Goal: Task Accomplishment & Management: Use online tool/utility

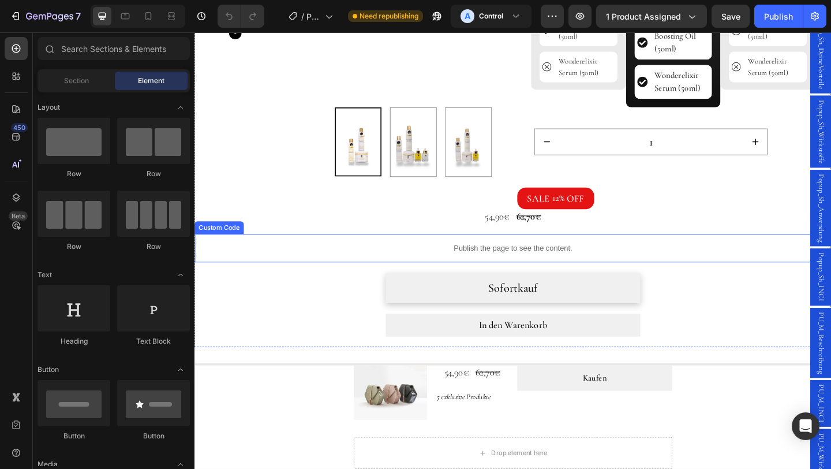
scroll to position [496, 0]
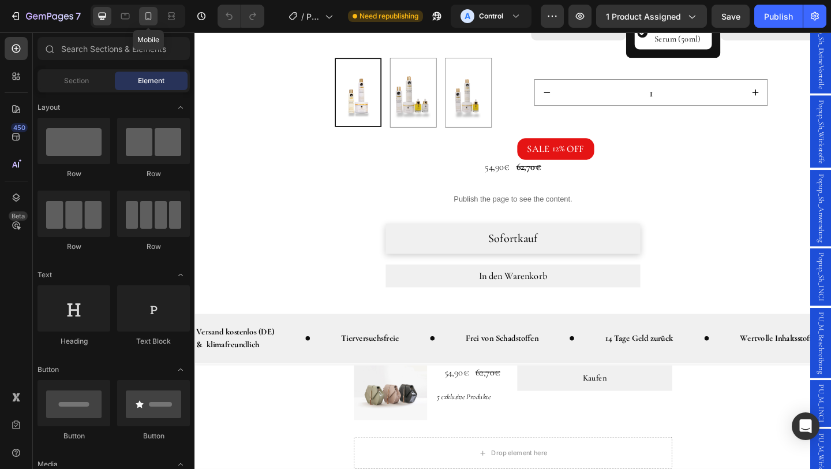
click at [149, 18] on icon at bounding box center [149, 16] width 12 height 12
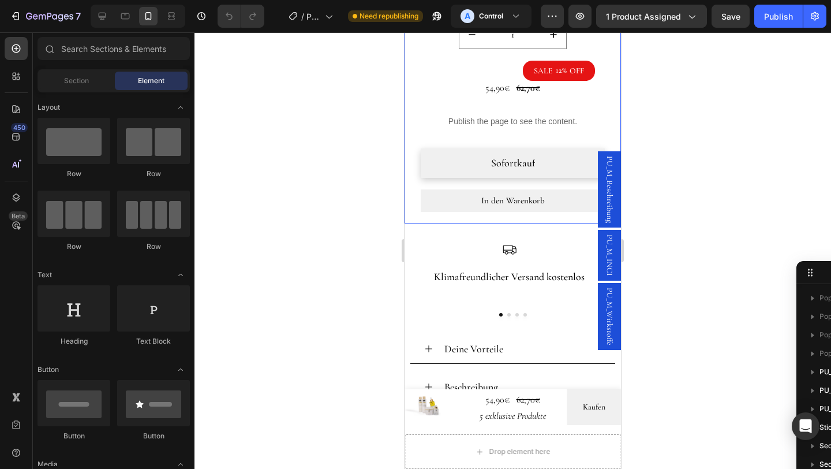
scroll to position [676, 0]
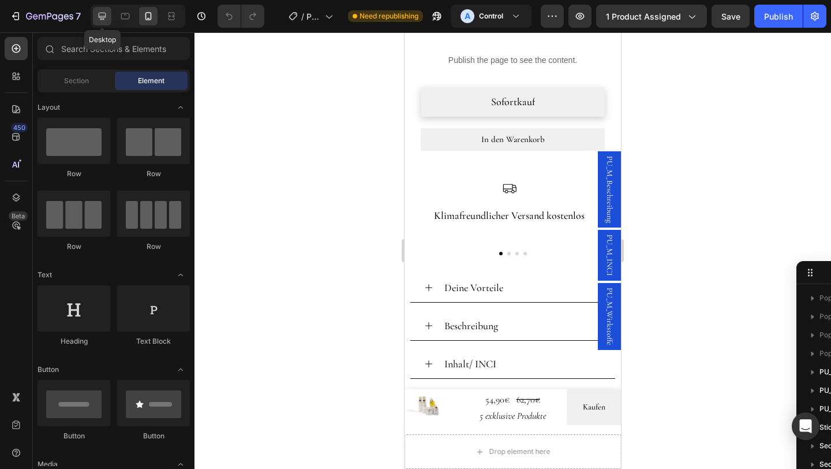
click at [106, 14] on icon at bounding box center [103, 17] width 8 height 8
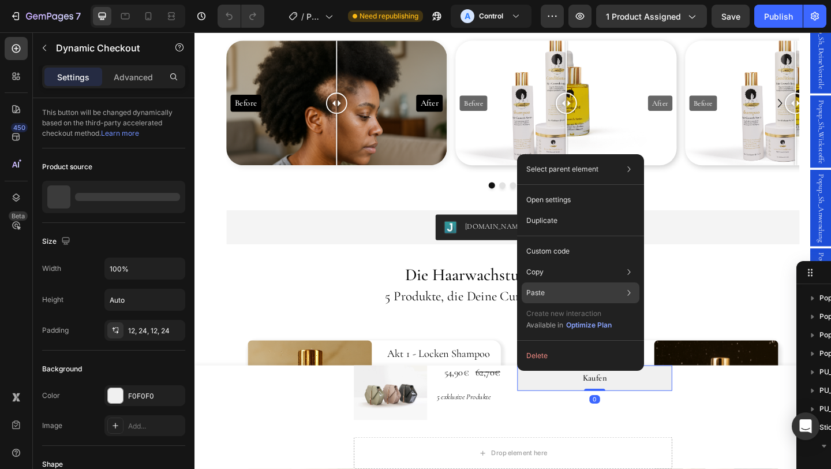
scroll to position [200, 0]
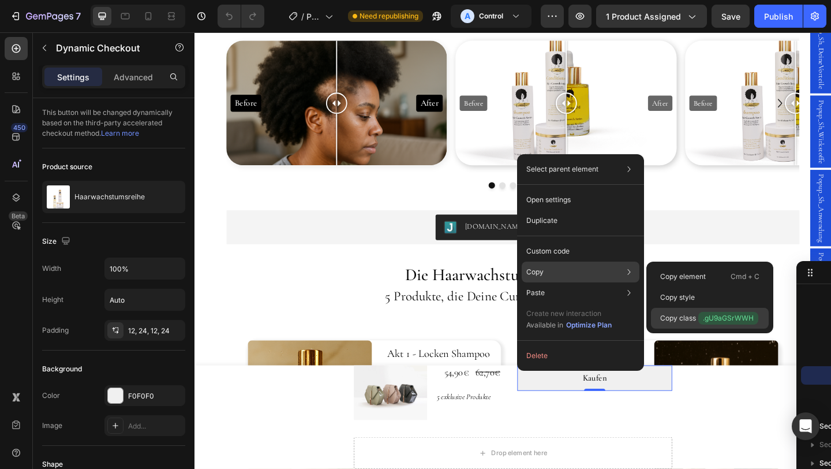
click at [697, 320] on p "Copy class .gU9aGSrWWH" at bounding box center [709, 318] width 98 height 13
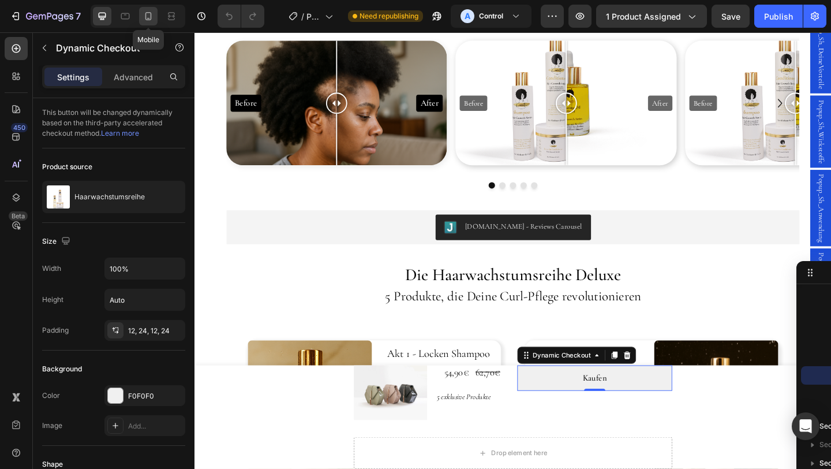
click at [140, 13] on div at bounding box center [148, 16] width 18 height 18
type input "14"
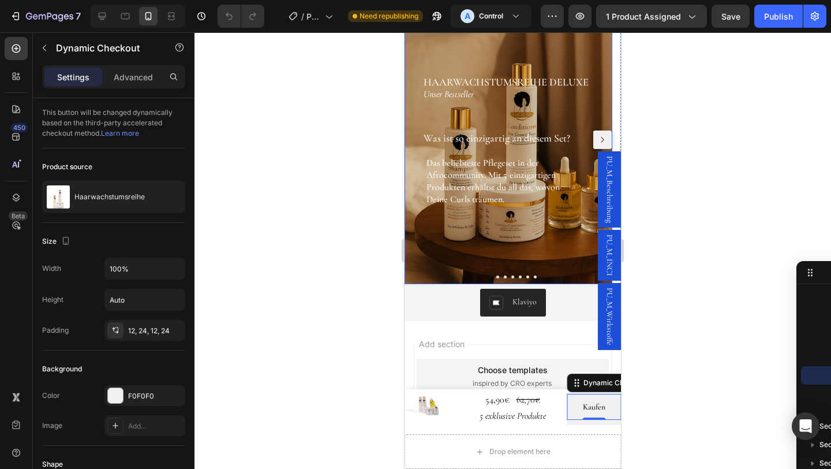
scroll to position [1301, 0]
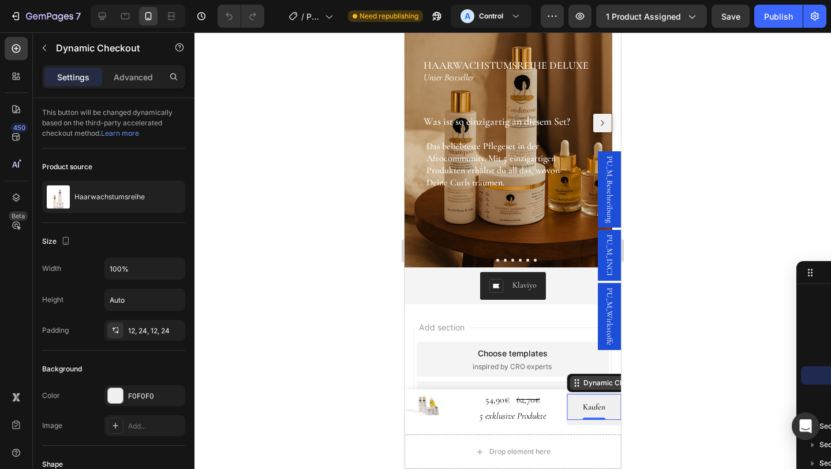
click at [581, 385] on div "Dynamic Checkout" at bounding box center [615, 382] width 68 height 10
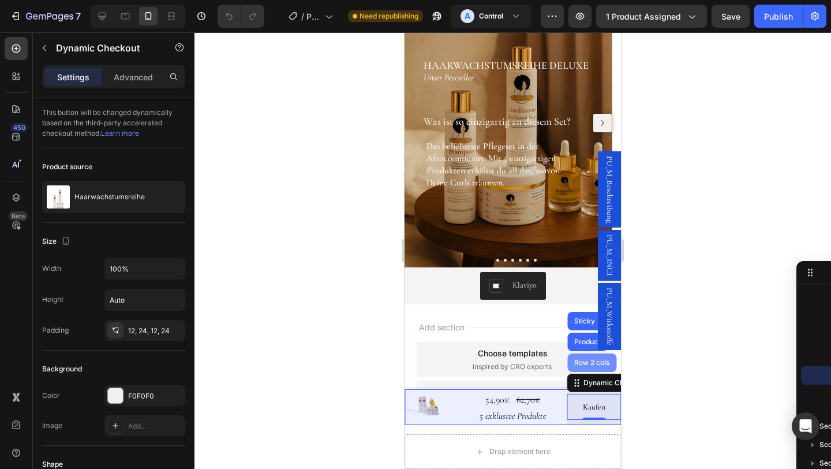
click at [585, 361] on div "Row 2 cols" at bounding box center [592, 362] width 40 height 7
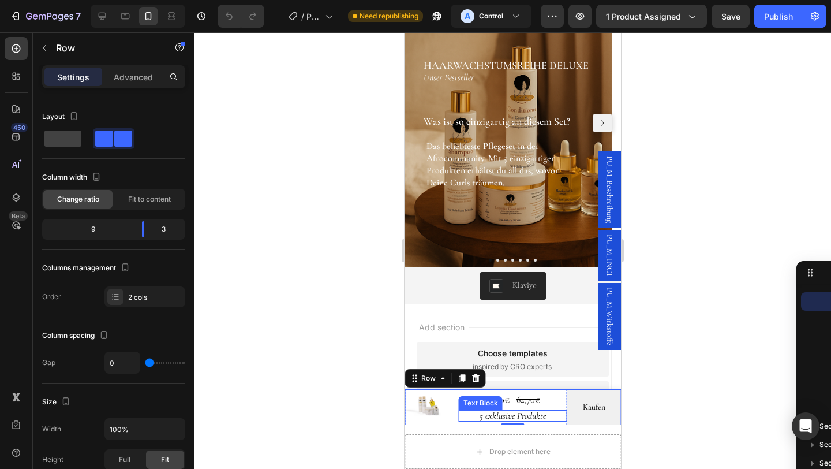
click at [514, 413] on p "5 exklusive Produkte" at bounding box center [513, 415] width 106 height 9
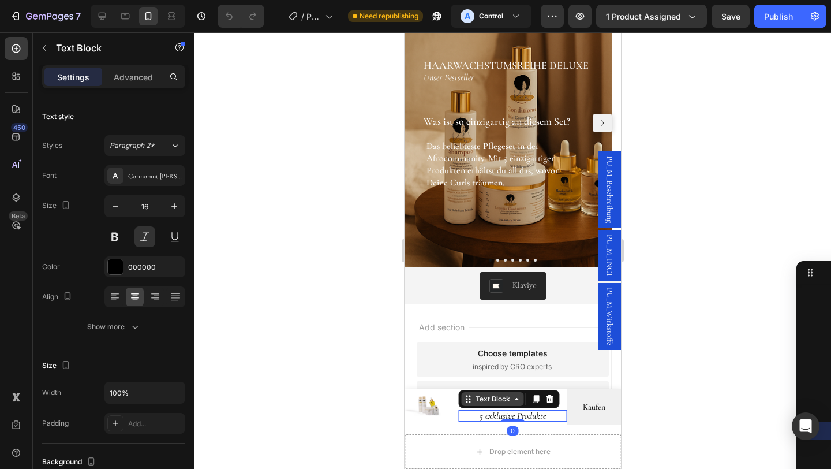
click at [486, 401] on div "Text Block" at bounding box center [492, 399] width 39 height 10
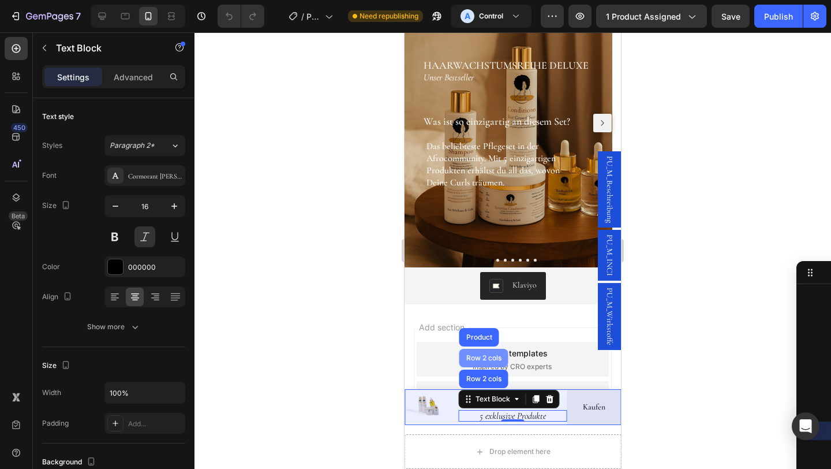
click at [489, 355] on div "Row 2 cols" at bounding box center [484, 357] width 40 height 7
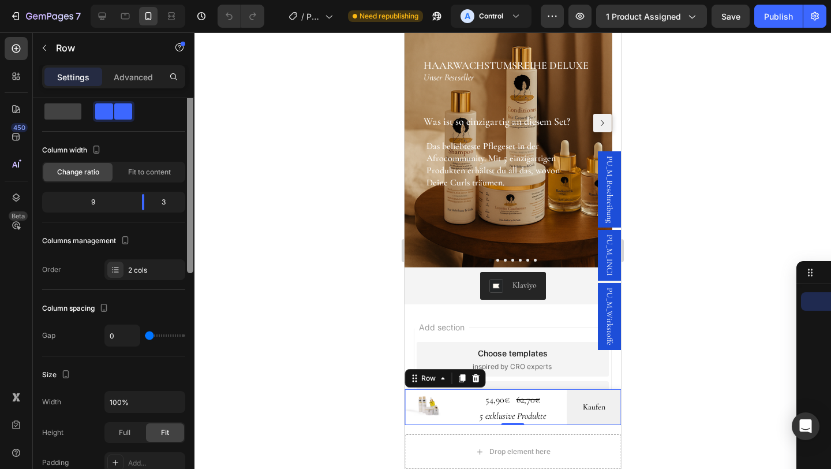
scroll to position [43, 0]
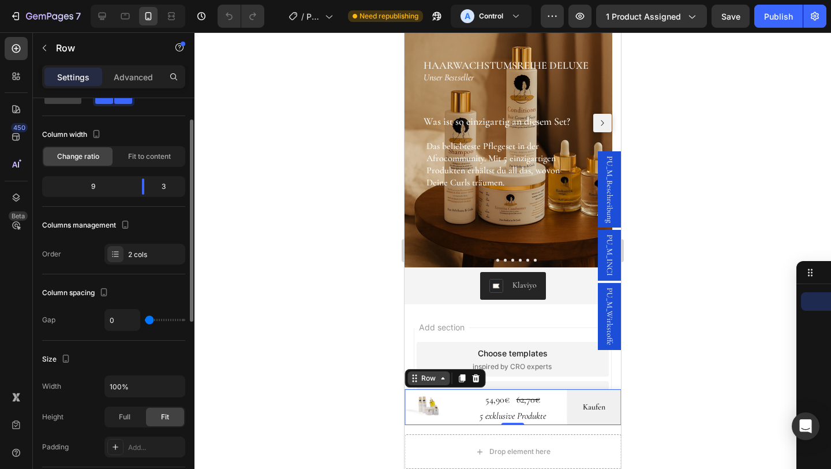
click at [428, 379] on div "Row" at bounding box center [428, 378] width 19 height 10
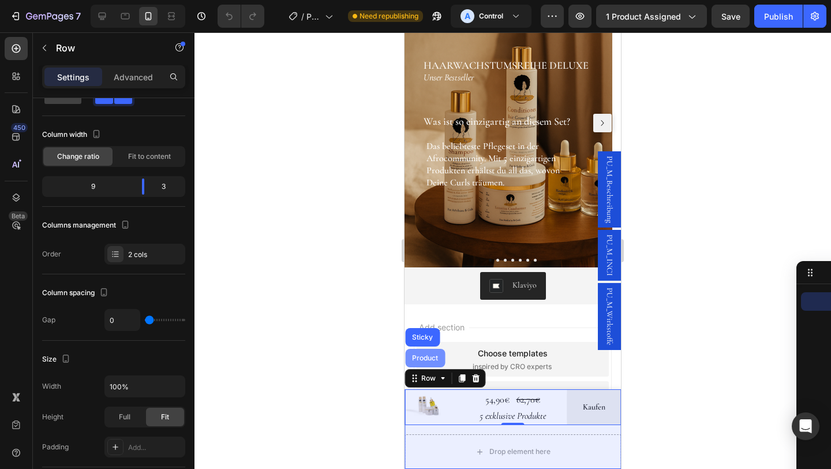
click at [429, 360] on div "Product" at bounding box center [425, 357] width 31 height 7
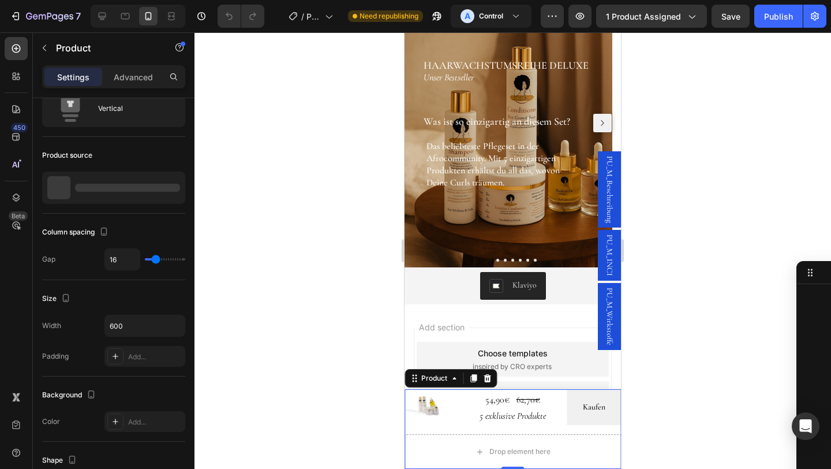
scroll to position [0, 0]
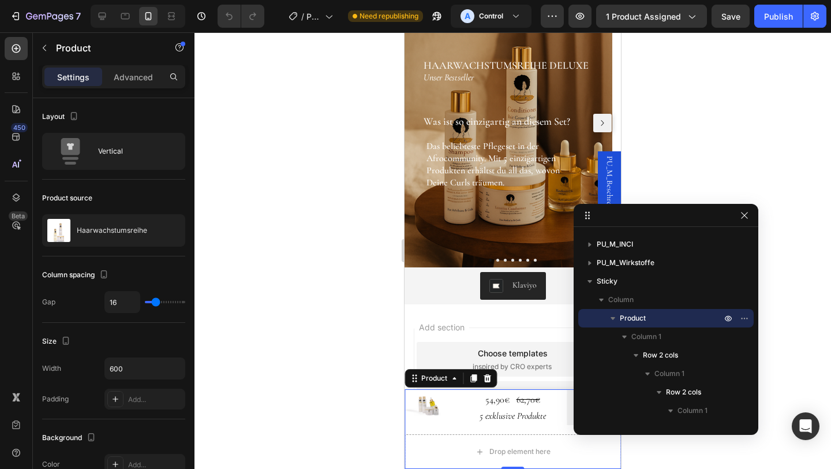
drag, startPoint x: 819, startPoint y: 279, endPoint x: 746, endPoint y: 222, distance: 93.3
click at [743, 215] on icon "button" at bounding box center [743, 214] width 6 height 6
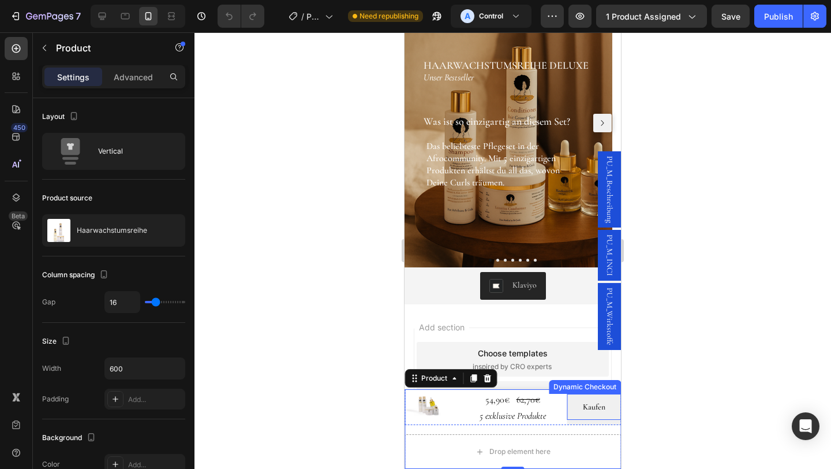
click at [568, 414] on button "Kaufen" at bounding box center [594, 407] width 54 height 26
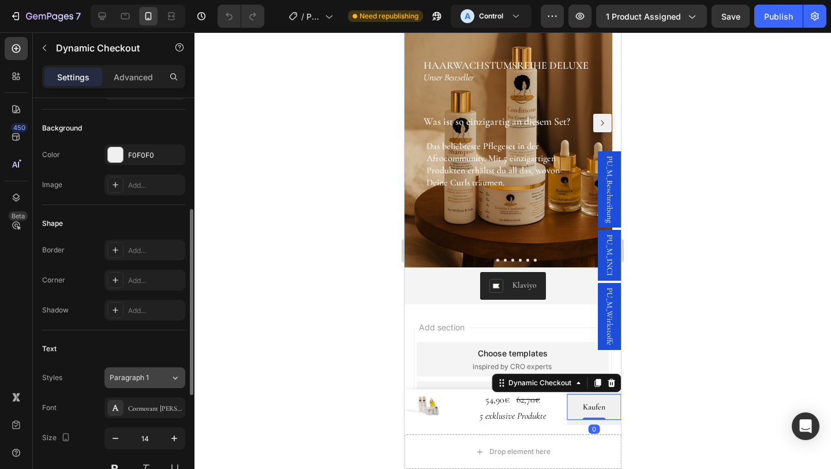
scroll to position [265, 0]
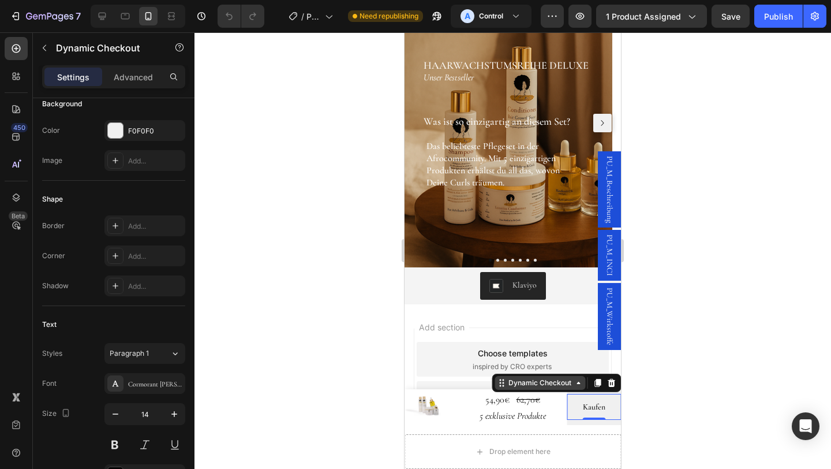
click at [574, 383] on icon at bounding box center [578, 382] width 9 height 9
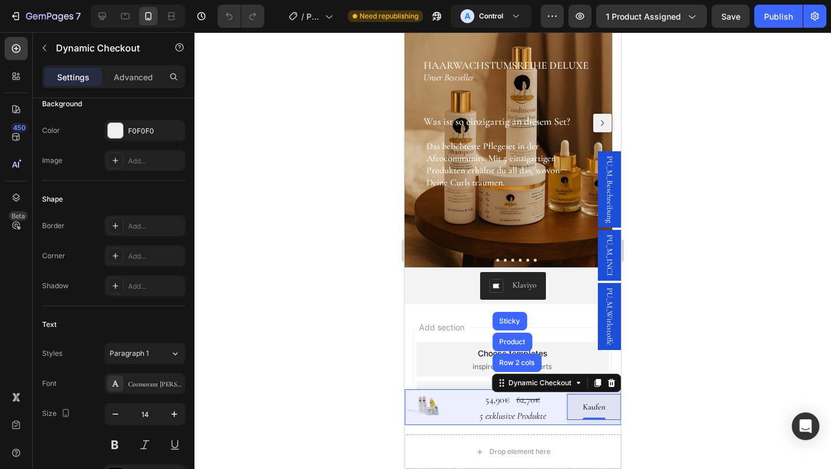
click at [516, 365] on div "Row 2 cols" at bounding box center [517, 362] width 40 height 7
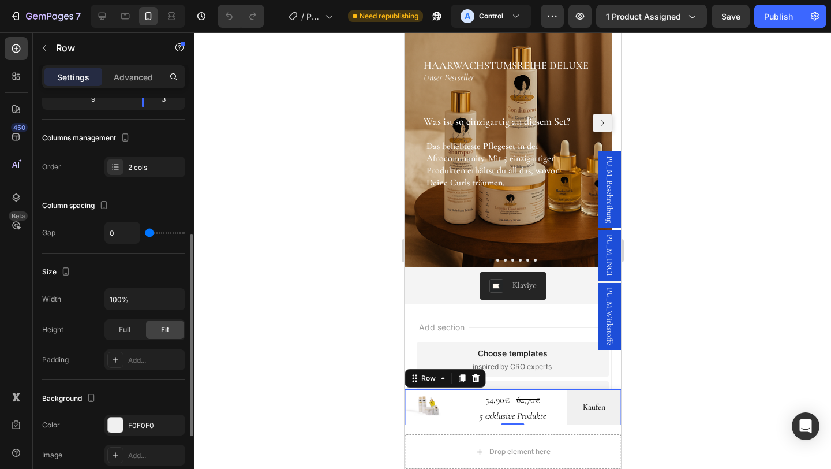
scroll to position [71, 0]
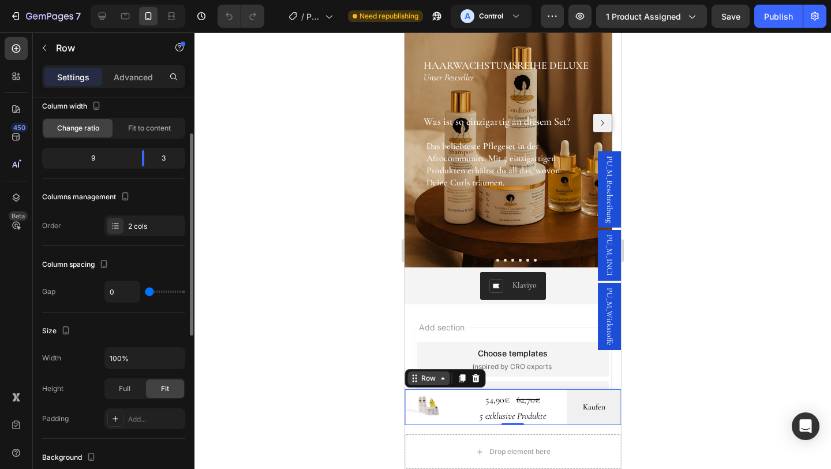
click at [432, 380] on div "Row" at bounding box center [428, 378] width 19 height 10
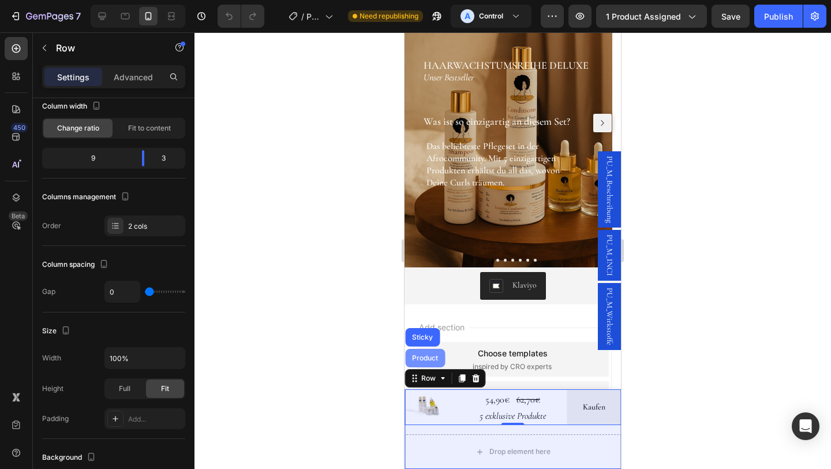
click at [427, 361] on div "Product" at bounding box center [425, 357] width 31 height 7
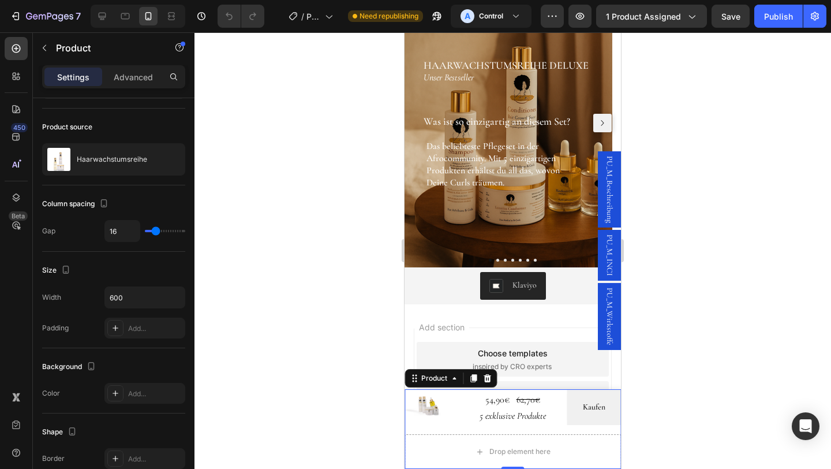
scroll to position [0, 0]
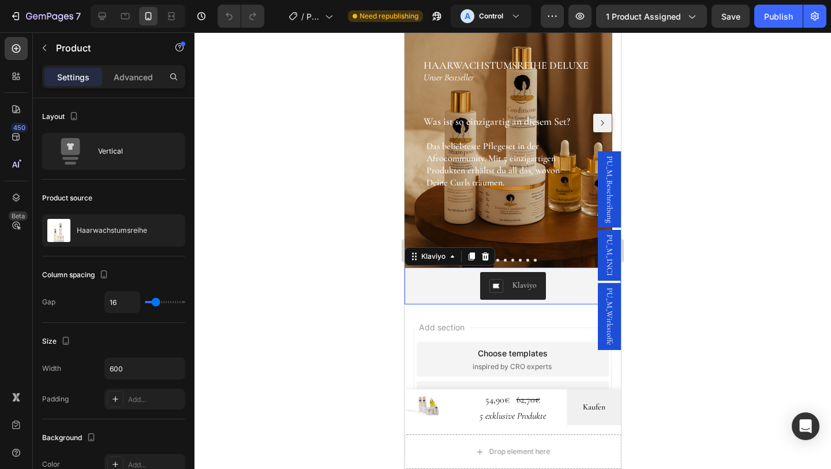
click at [456, 280] on div "Klaviyo" at bounding box center [512, 286] width 207 height 28
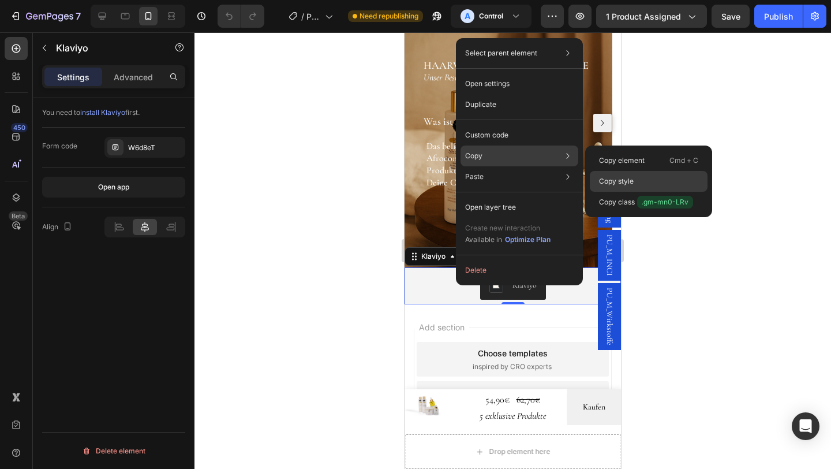
click at [677, 192] on div "Copy style" at bounding box center [649, 202] width 118 height 21
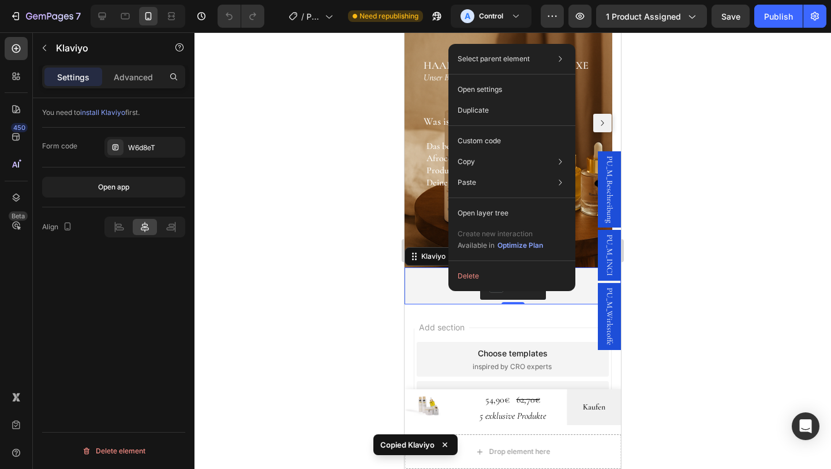
drag, startPoint x: 448, startPoint y: 290, endPoint x: 897, endPoint y: 316, distance: 449.1
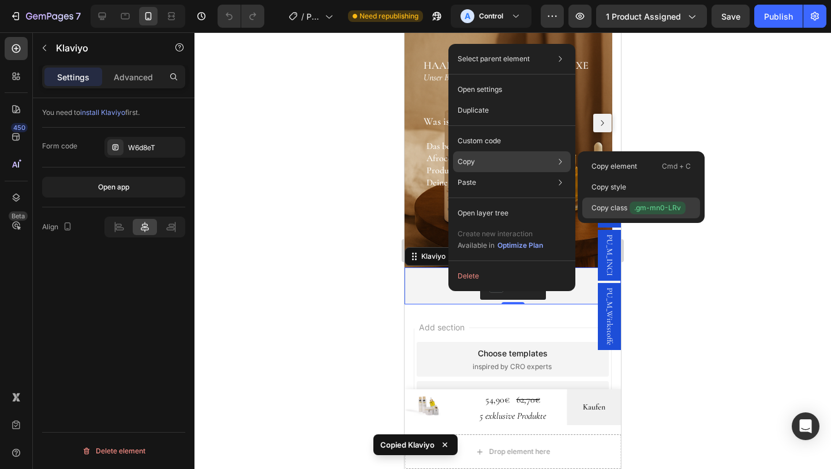
click at [622, 209] on p "Copy class .gm-mn0-LRv" at bounding box center [639, 207] width 94 height 13
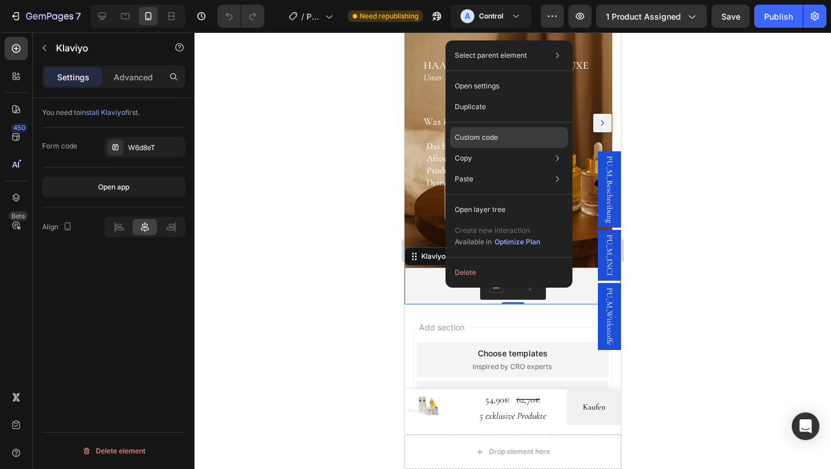
click at [476, 134] on p "Custom code" at bounding box center [476, 137] width 43 height 10
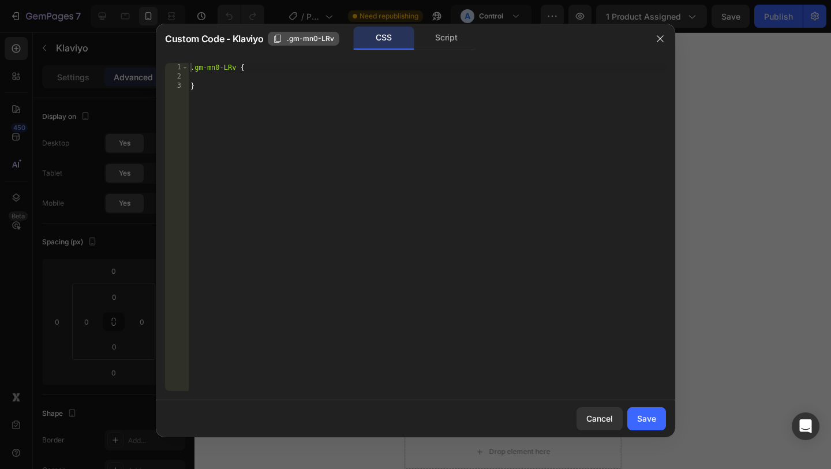
click at [306, 41] on span ".gm-mn0-LRv" at bounding box center [310, 38] width 47 height 10
click at [658, 38] on icon "button" at bounding box center [660, 38] width 9 height 9
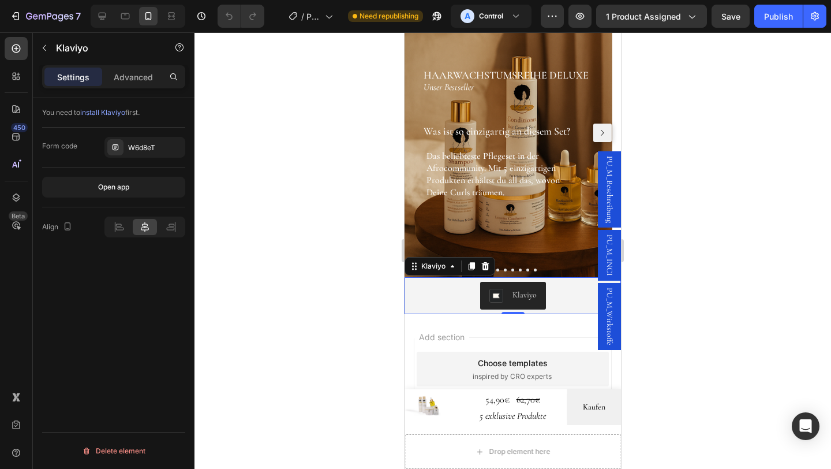
scroll to position [1289, 0]
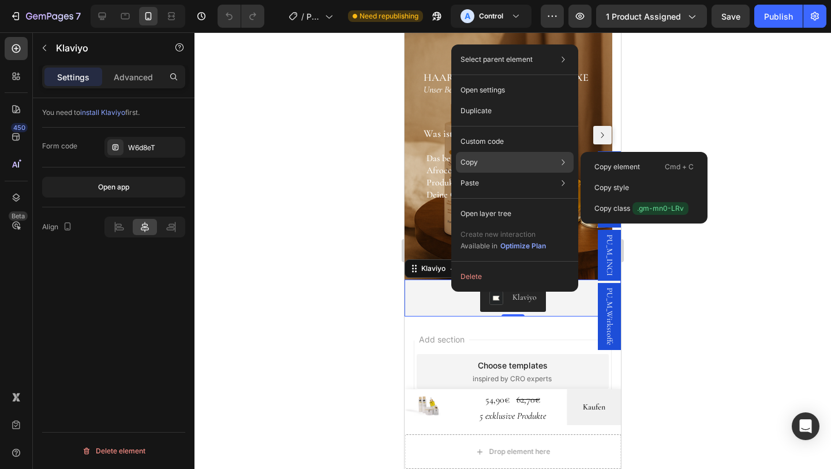
click at [486, 158] on div "Copy Copy element Cmd + C Copy style Copy class .gm-mn0-LRv" at bounding box center [515, 162] width 118 height 21
click at [619, 209] on p "Copy class .gm-mn0-LRv" at bounding box center [641, 208] width 94 height 13
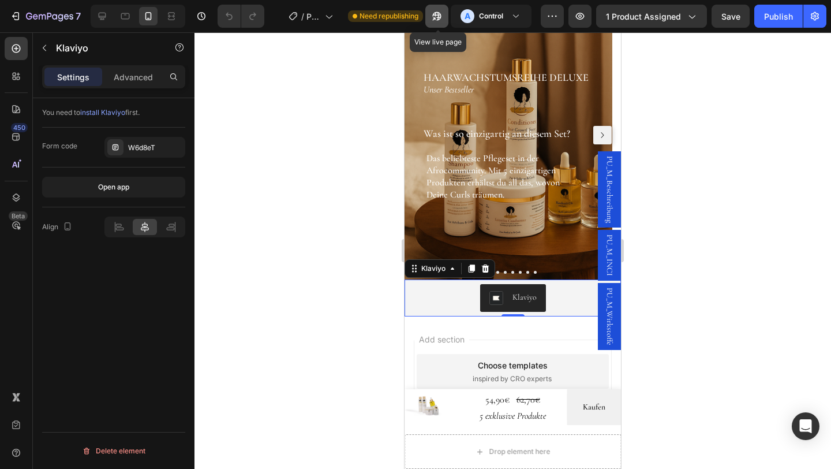
click at [436, 17] on icon "button" at bounding box center [434, 18] width 3 height 3
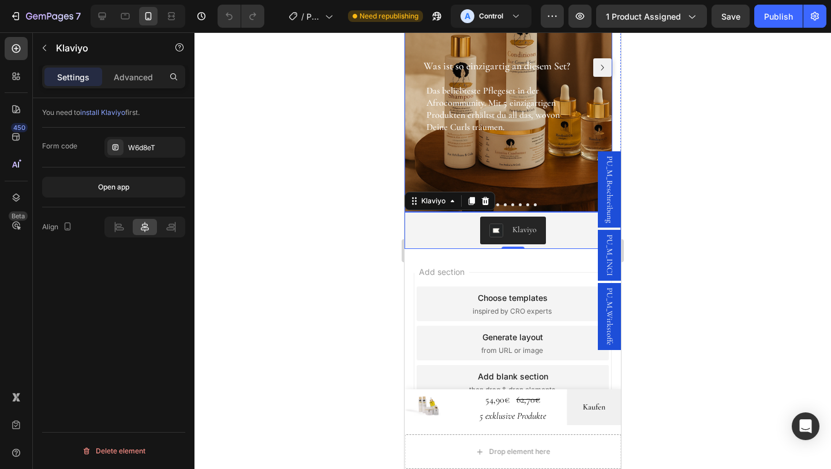
scroll to position [1382, 0]
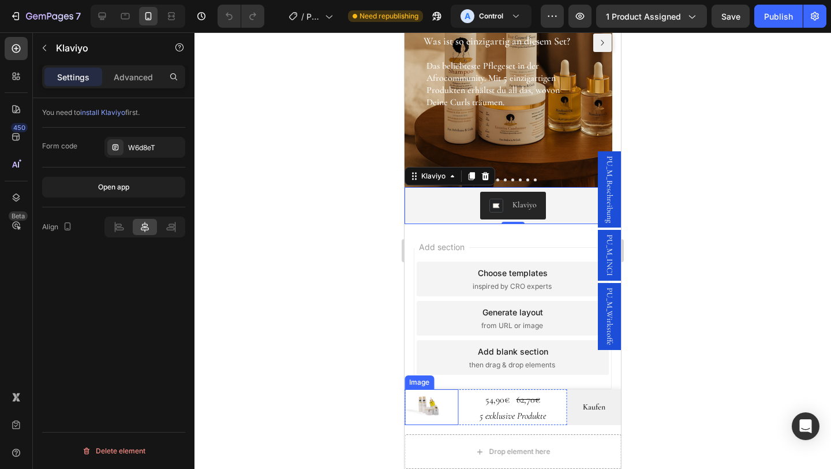
click at [438, 420] on div at bounding box center [432, 407] width 54 height 36
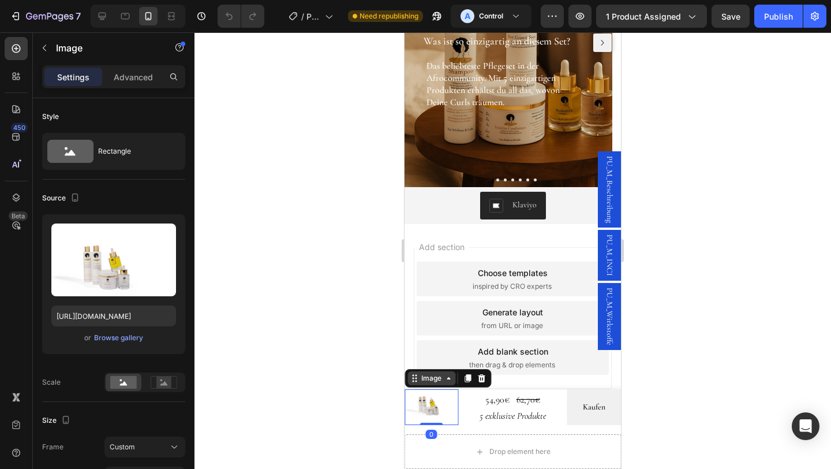
click at [439, 383] on div "Image" at bounding box center [431, 378] width 25 height 10
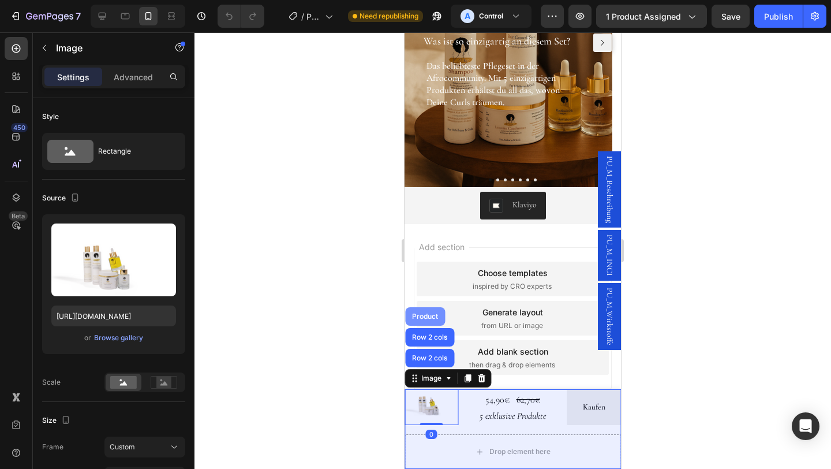
click at [424, 320] on div "Product" at bounding box center [425, 316] width 31 height 7
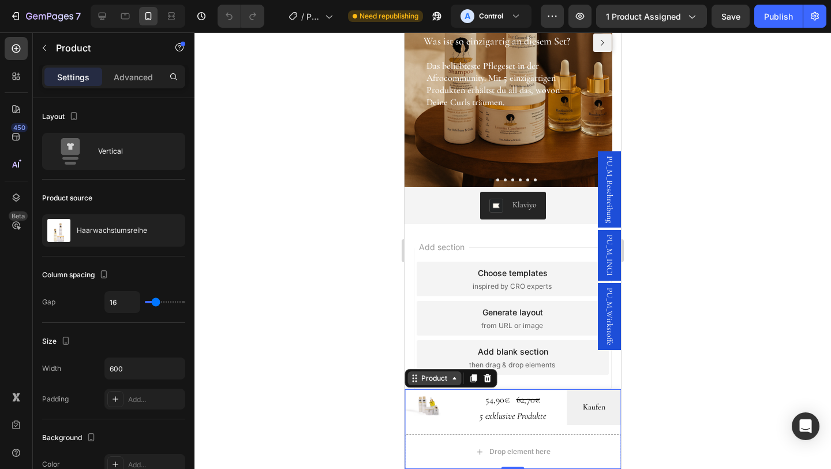
click at [430, 375] on div "Product" at bounding box center [434, 378] width 31 height 10
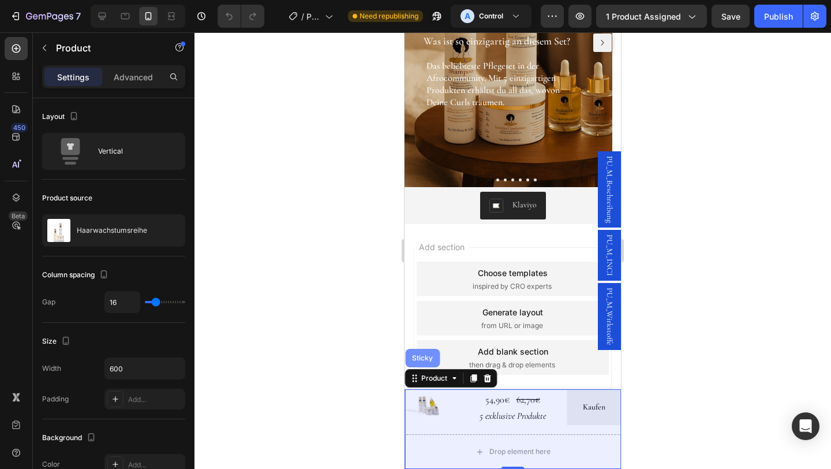
click at [425, 361] on div "Sticky" at bounding box center [422, 357] width 25 height 7
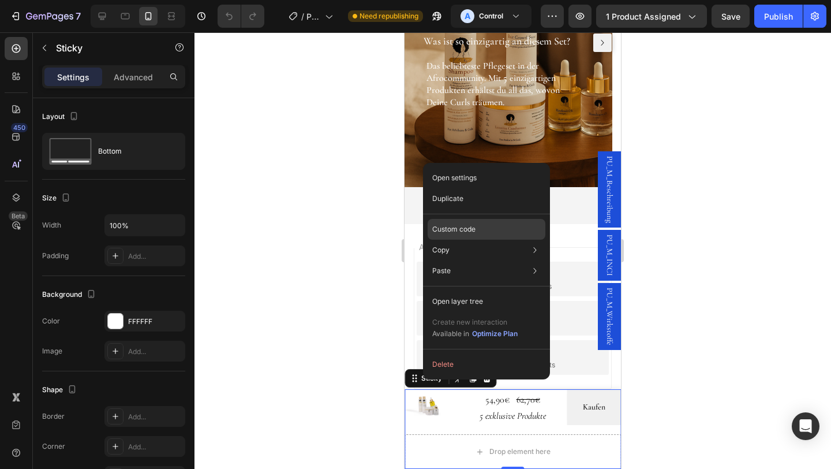
click at [462, 260] on div "Custom code" at bounding box center [487, 270] width 118 height 21
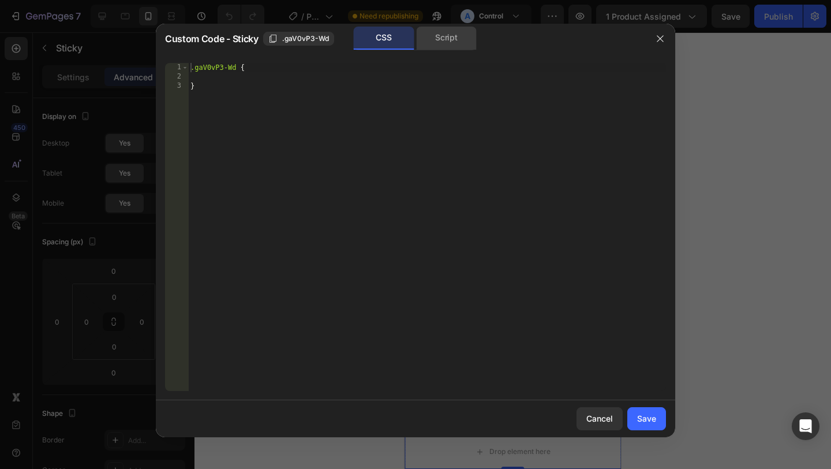
click at [417, 46] on div "Script" at bounding box center [446, 38] width 61 height 23
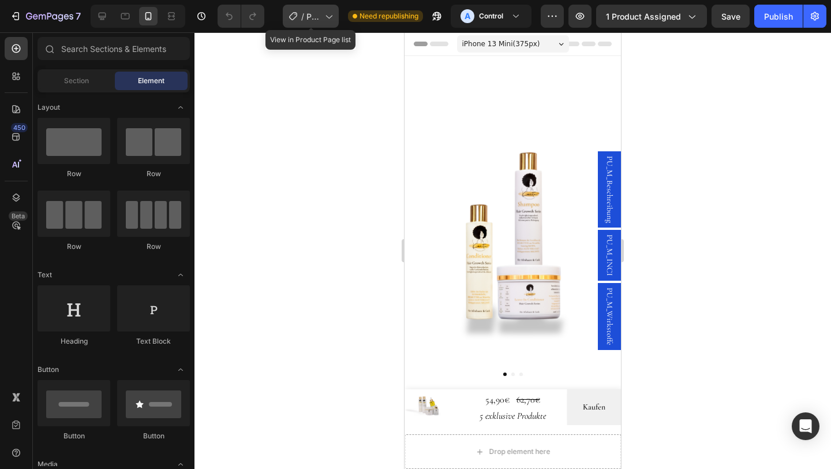
click at [325, 17] on icon at bounding box center [329, 16] width 12 height 12
click at [723, 122] on div at bounding box center [512, 250] width 637 height 436
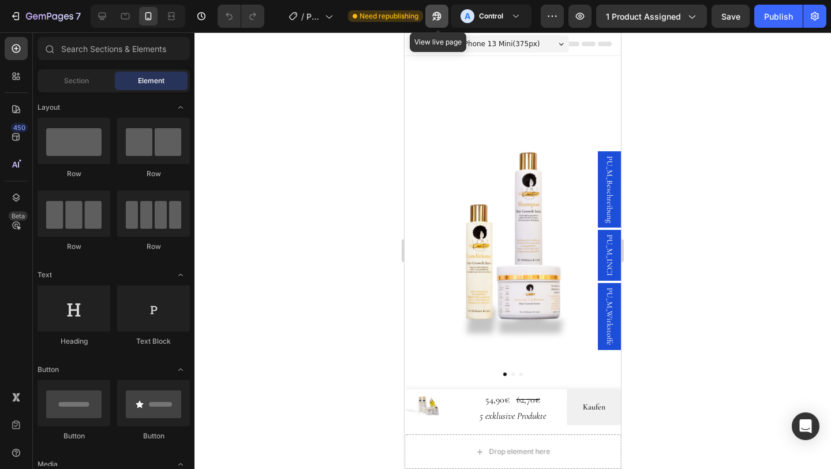
click at [443, 20] on icon "button" at bounding box center [437, 16] width 12 height 12
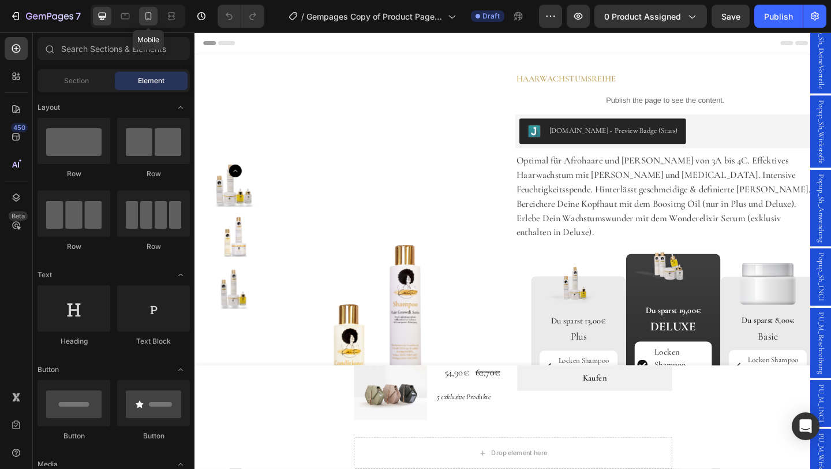
click at [154, 12] on div at bounding box center [148, 16] width 18 height 18
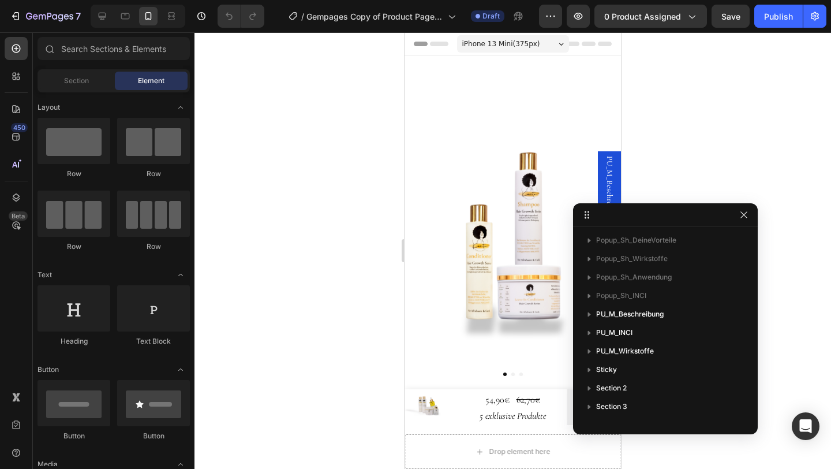
click at [743, 219] on button "button" at bounding box center [744, 215] width 14 height 14
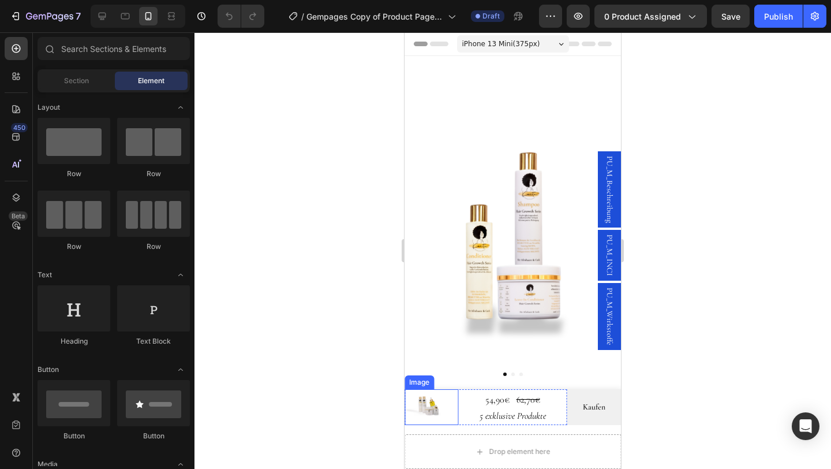
click at [429, 413] on img at bounding box center [432, 402] width 54 height 27
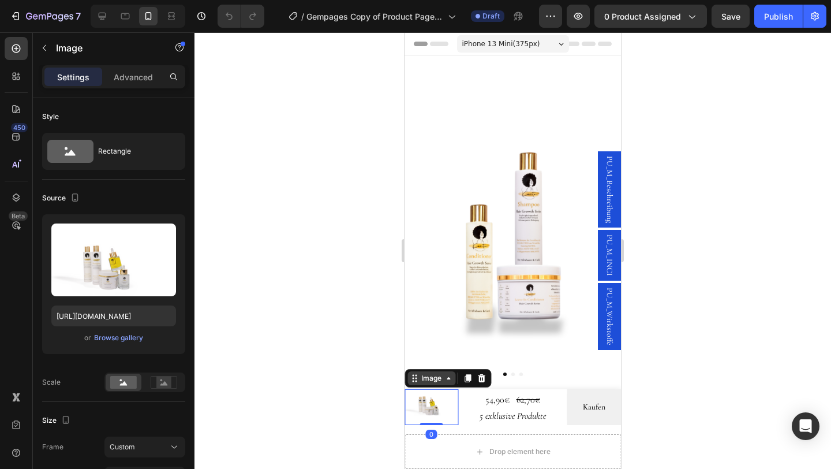
click at [431, 383] on div "Image" at bounding box center [431, 378] width 25 height 10
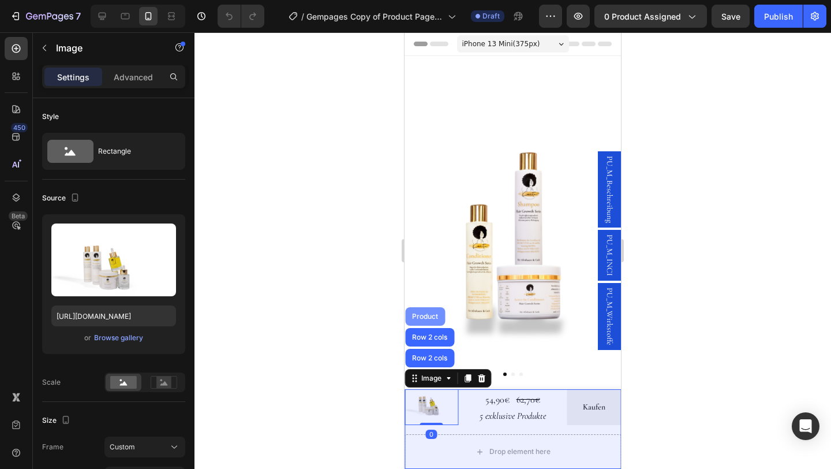
click at [428, 324] on div "Product" at bounding box center [425, 316] width 40 height 18
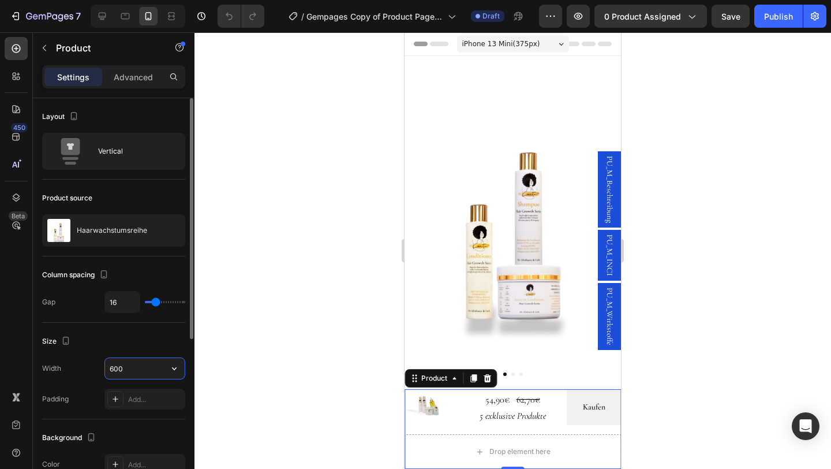
click at [130, 365] on input "600" at bounding box center [145, 368] width 80 height 21
click at [169, 365] on icon "button" at bounding box center [175, 368] width 12 height 12
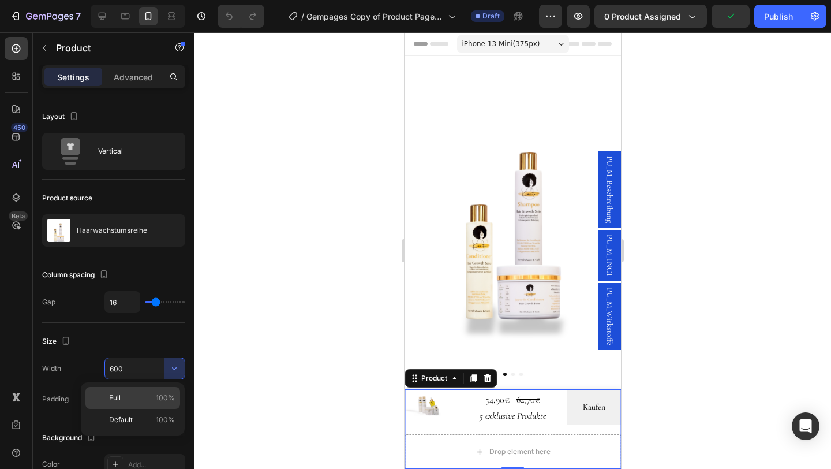
click at [137, 397] on p "Full 100%" at bounding box center [142, 397] width 66 height 10
type input "100%"
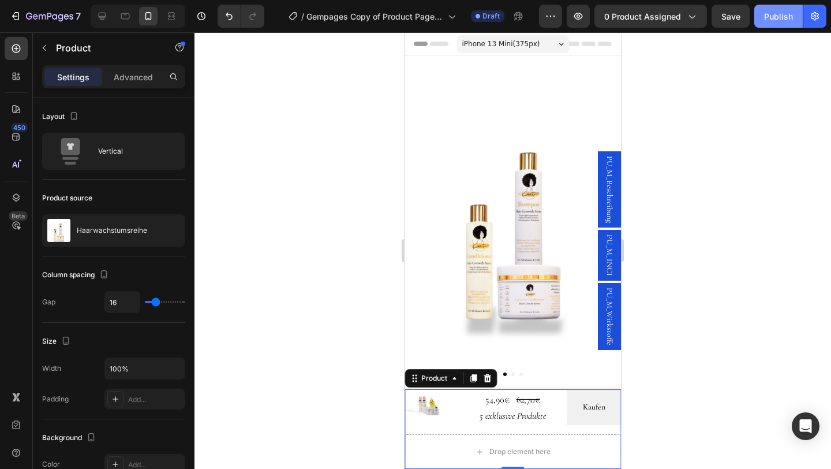
click at [781, 12] on div "Publish" at bounding box center [778, 16] width 29 height 12
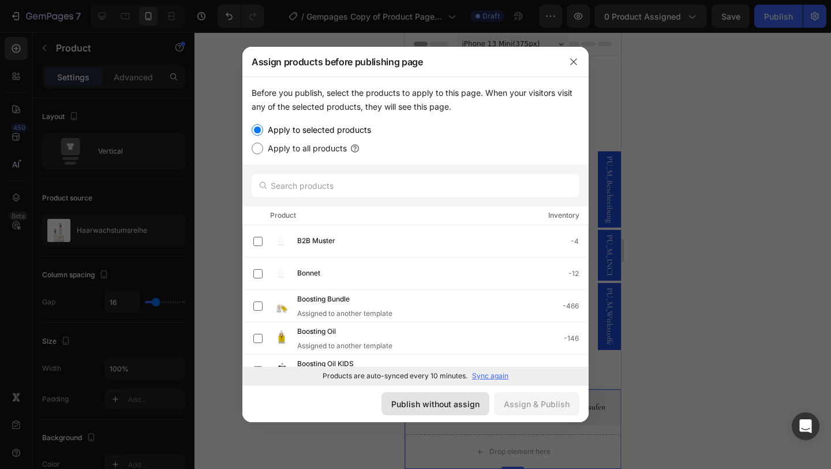
click at [418, 396] on button "Publish without assign" at bounding box center [435, 403] width 108 height 23
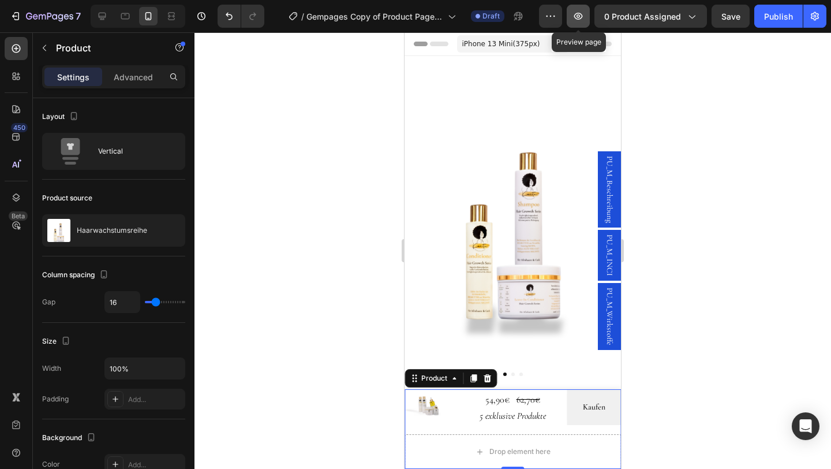
click at [579, 19] on icon "button" at bounding box center [578, 16] width 9 height 7
click at [788, 27] on button "Publish" at bounding box center [778, 16] width 48 height 23
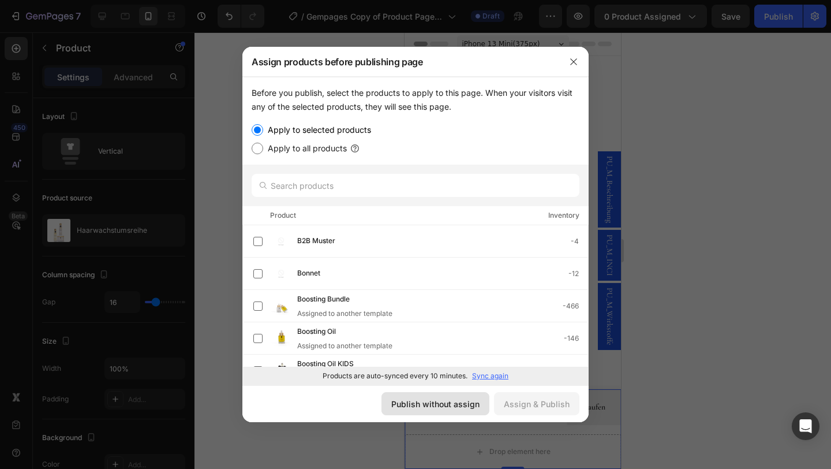
click at [450, 402] on div "Publish without assign" at bounding box center [435, 404] width 88 height 12
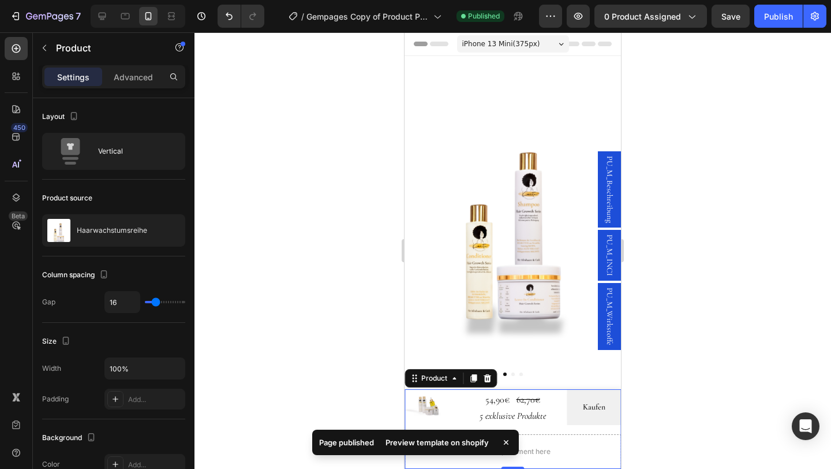
click at [458, 441] on div "Preview template on shopify" at bounding box center [437, 442] width 117 height 16
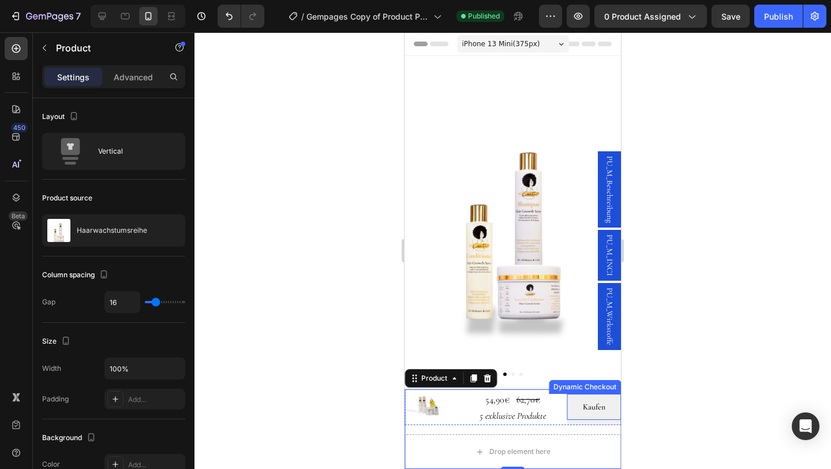
click at [578, 414] on button "Kaufen" at bounding box center [594, 407] width 54 height 26
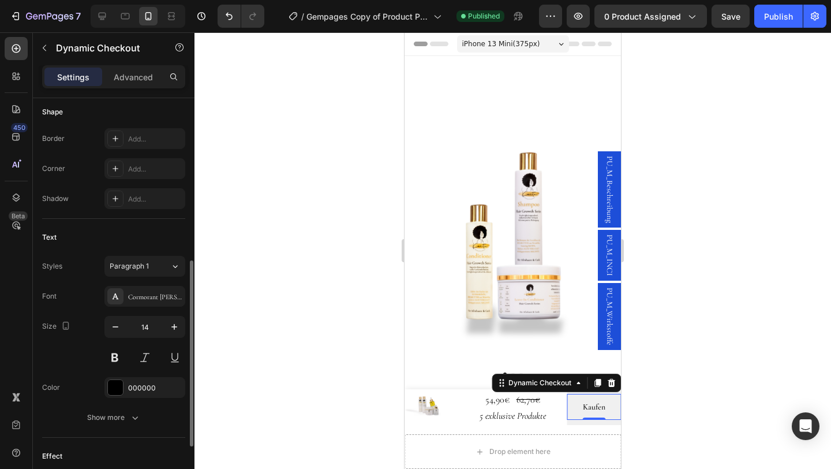
scroll to position [471, 0]
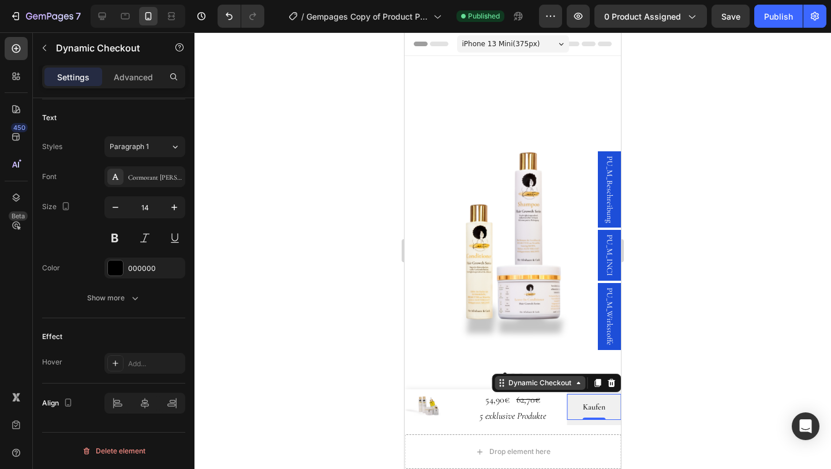
click at [551, 386] on div "Dynamic Checkout" at bounding box center [540, 382] width 68 height 10
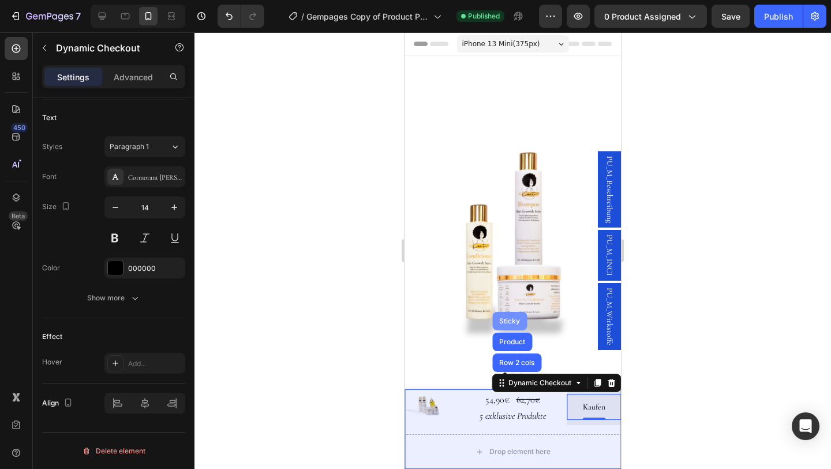
click at [502, 316] on div "Sticky" at bounding box center [509, 321] width 35 height 18
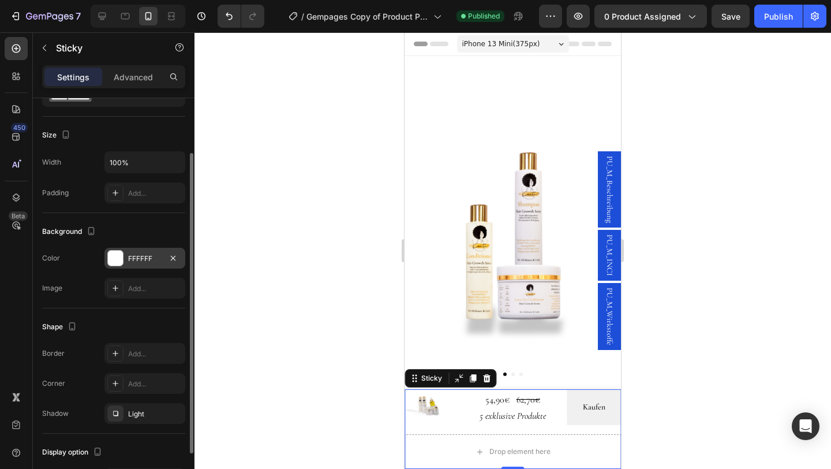
scroll to position [138, 0]
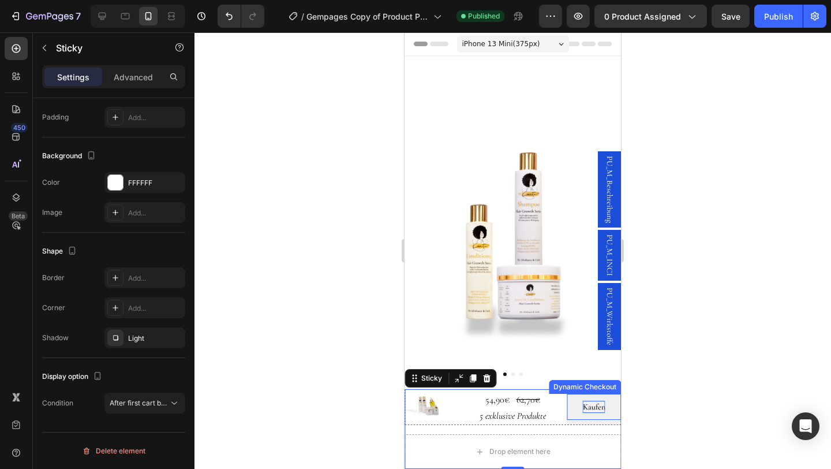
click at [589, 410] on p "Kaufen" at bounding box center [594, 406] width 23 height 12
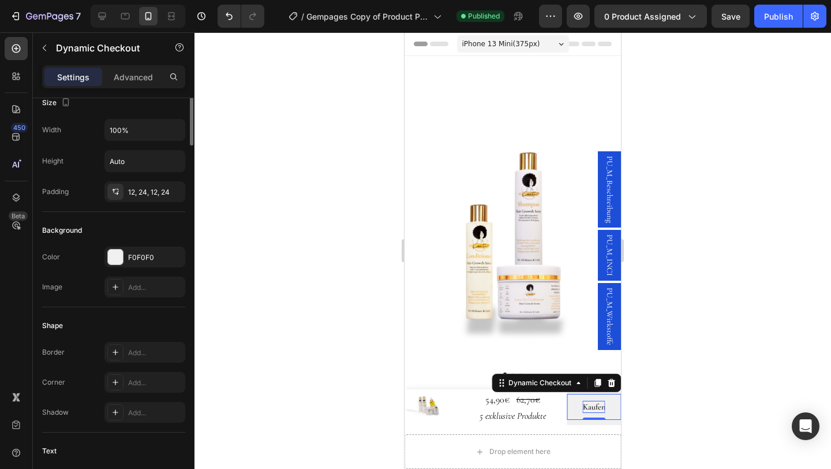
scroll to position [0, 0]
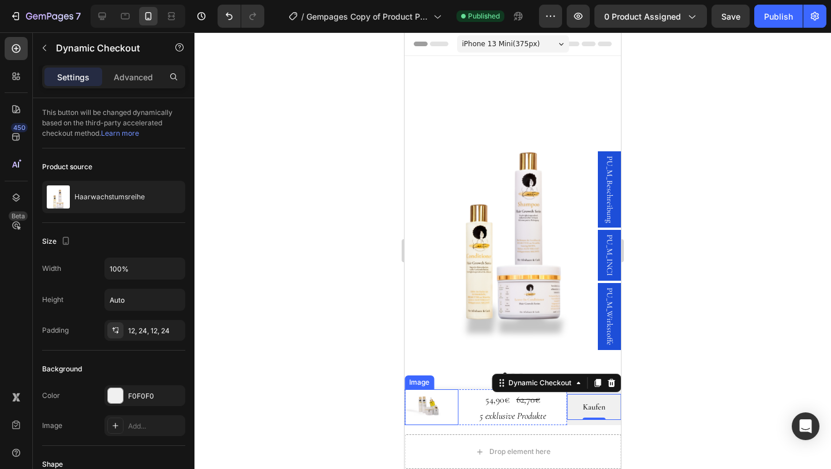
click at [451, 416] on div at bounding box center [432, 407] width 54 height 36
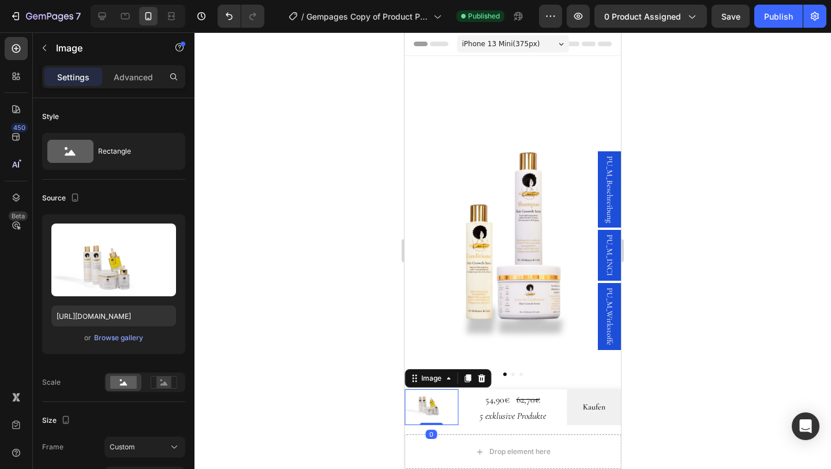
click at [439, 387] on div "Image" at bounding box center [448, 378] width 87 height 18
click at [429, 380] on div "Image" at bounding box center [431, 378] width 25 height 10
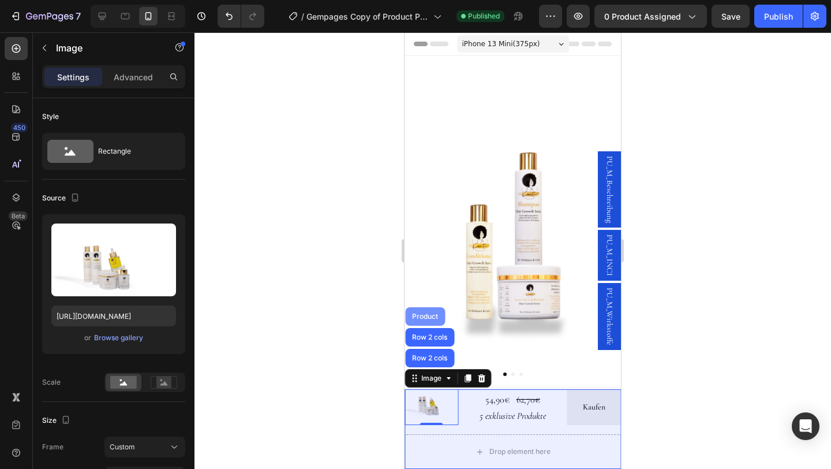
click at [429, 319] on div "Product" at bounding box center [425, 316] width 31 height 7
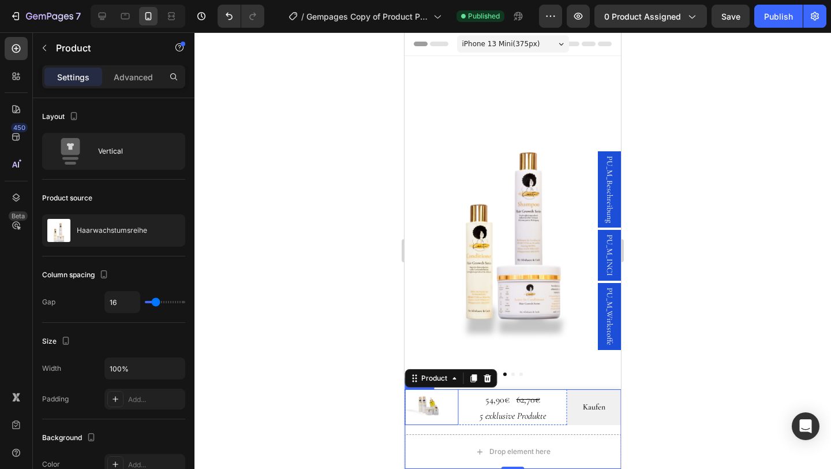
click at [445, 411] on img at bounding box center [432, 402] width 54 height 27
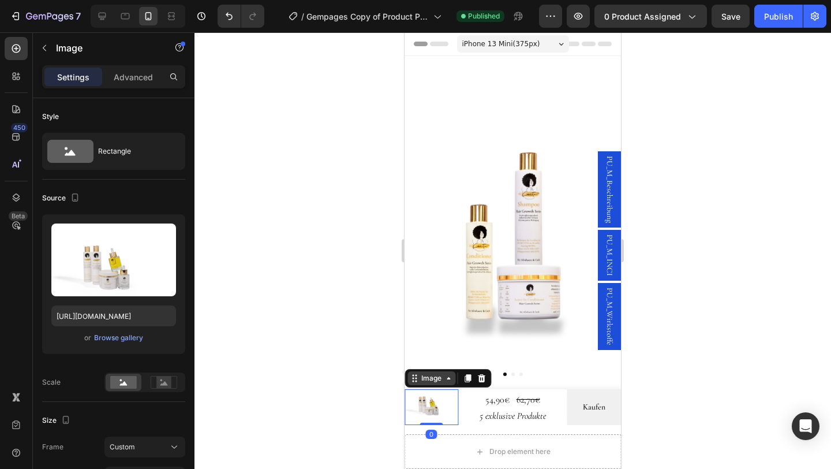
click at [438, 380] on div "Image" at bounding box center [431, 378] width 25 height 10
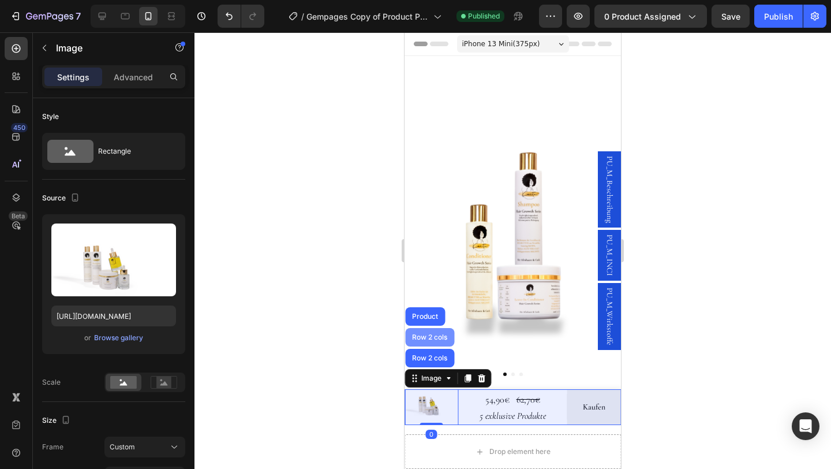
click at [436, 337] on div "Row 2 cols" at bounding box center [430, 337] width 40 height 7
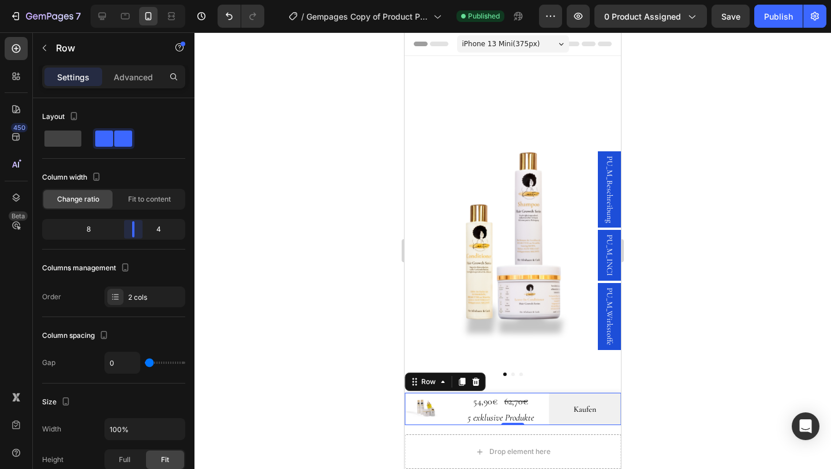
click at [144, 0] on body "7 Version history / Gempages Copy of Product Page - Jun 6, 15:33:32 Published P…" at bounding box center [415, 0] width 831 height 0
click at [778, 20] on div "Publish" at bounding box center [778, 16] width 29 height 12
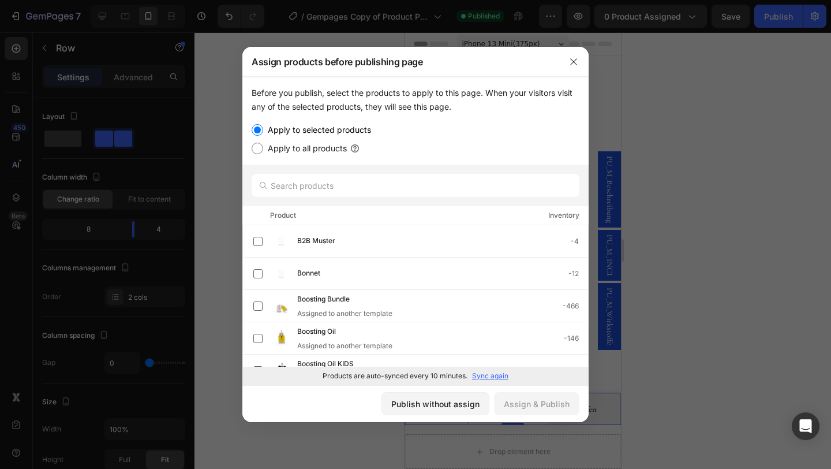
click at [531, 452] on div at bounding box center [415, 234] width 831 height 469
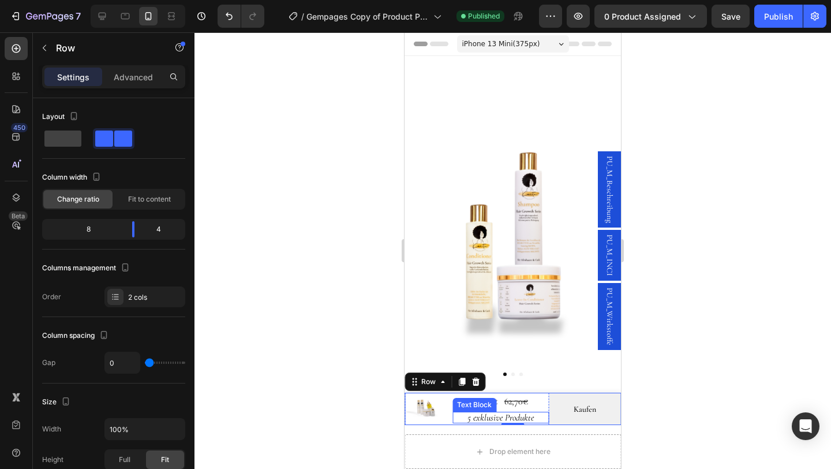
click at [474, 415] on p "5 exklusive Produkte" at bounding box center [501, 417] width 94 height 9
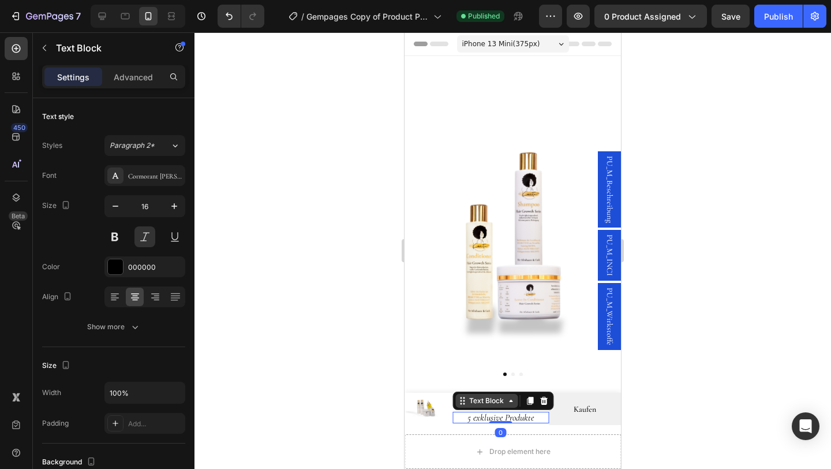
click at [489, 398] on div "Text Block" at bounding box center [486, 400] width 39 height 10
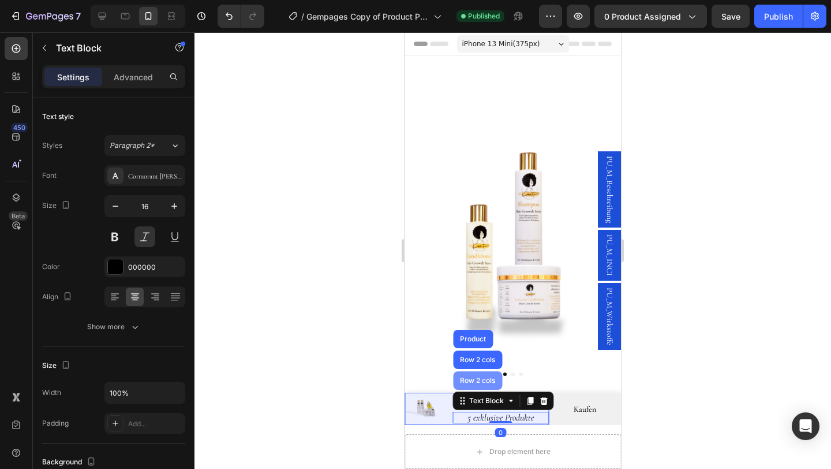
click at [485, 377] on div "Row 2 cols" at bounding box center [478, 380] width 40 height 7
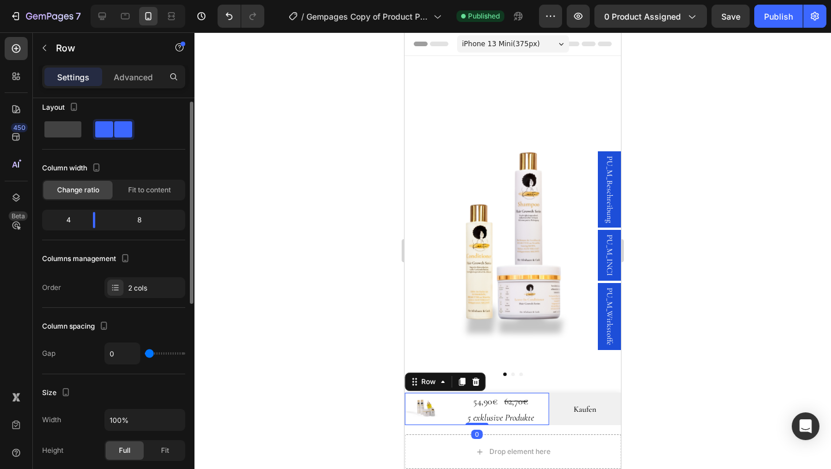
scroll to position [12, 0]
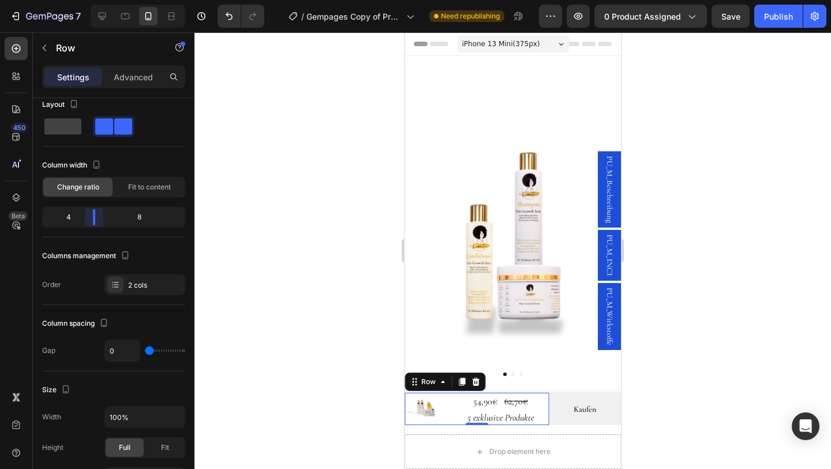
click at [95, 0] on body "7 Version history / Gempages Copy of Product Page - Jun 6, 15:33:32 Need republ…" at bounding box center [415, 0] width 831 height 0
click at [772, 21] on div "Publish" at bounding box center [778, 16] width 29 height 12
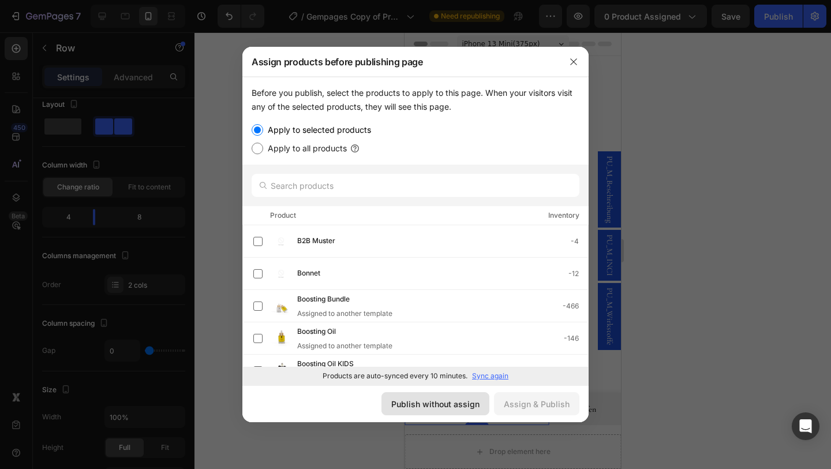
click at [448, 395] on button "Publish without assign" at bounding box center [435, 403] width 108 height 23
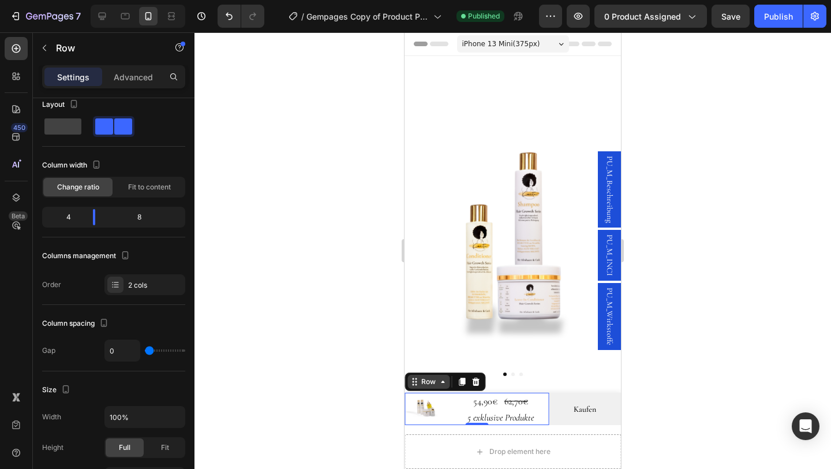
click at [421, 382] on div "Row" at bounding box center [428, 381] width 19 height 10
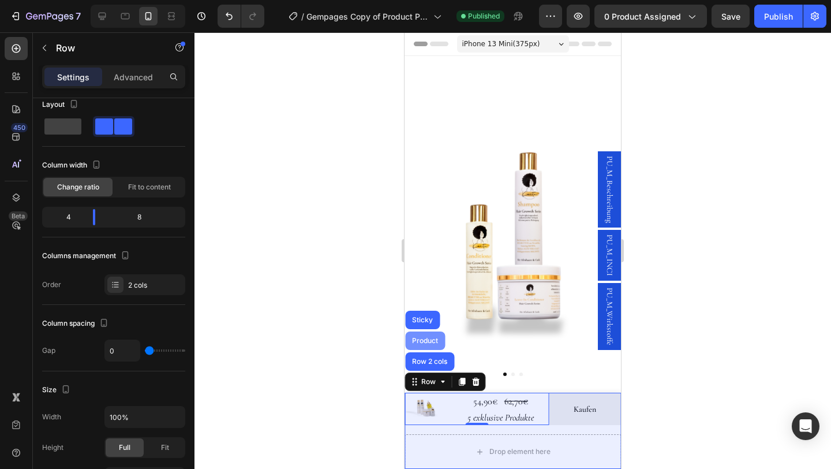
click at [427, 342] on div "Product" at bounding box center [425, 340] width 31 height 7
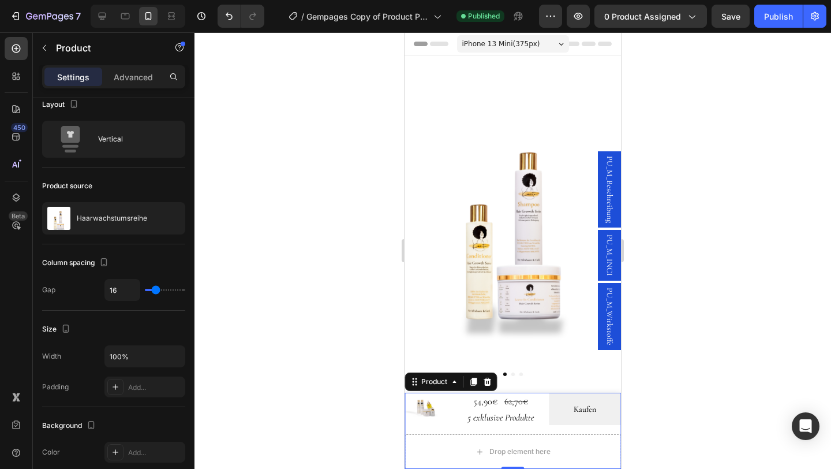
scroll to position [0, 0]
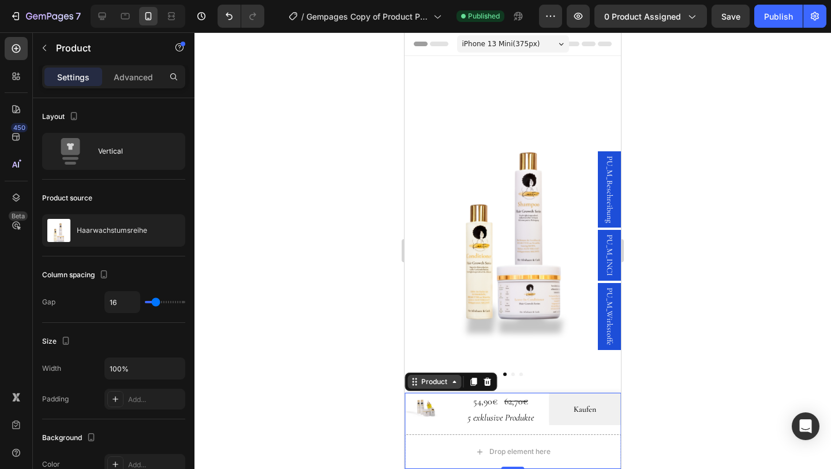
click at [441, 385] on div "Product" at bounding box center [434, 381] width 31 height 10
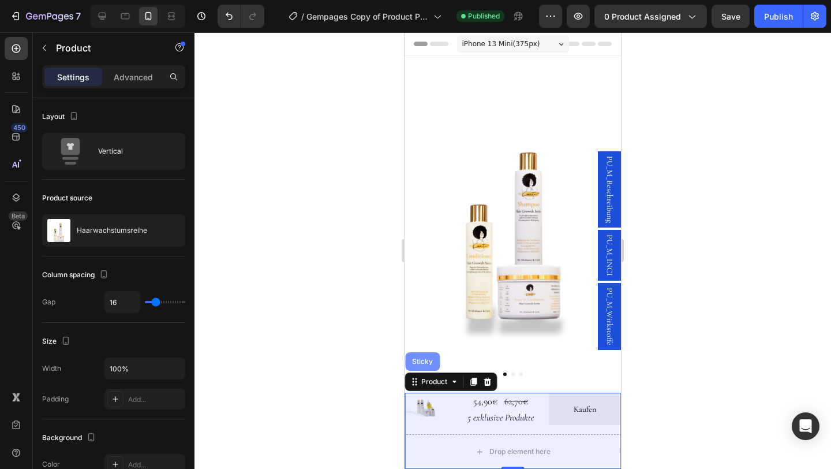
click at [423, 361] on div "Sticky" at bounding box center [422, 361] width 25 height 7
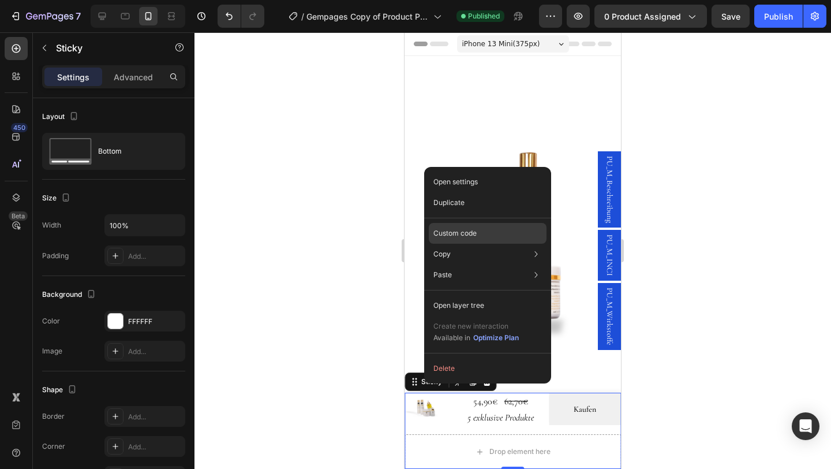
click at [445, 229] on p "Custom code" at bounding box center [454, 233] width 43 height 10
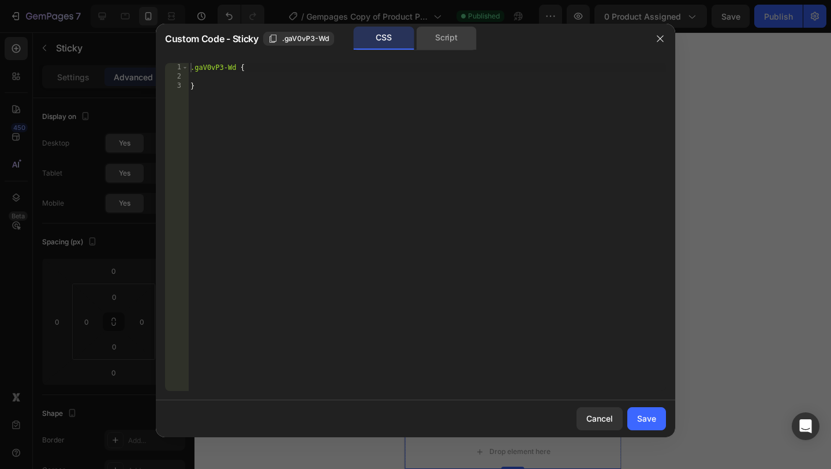
click at [443, 34] on div "Script" at bounding box center [446, 38] width 61 height 23
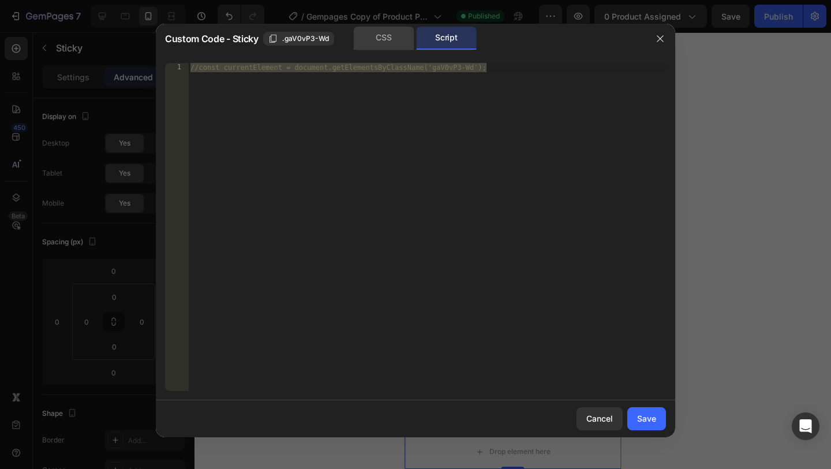
click at [387, 32] on div "CSS" at bounding box center [384, 38] width 61 height 23
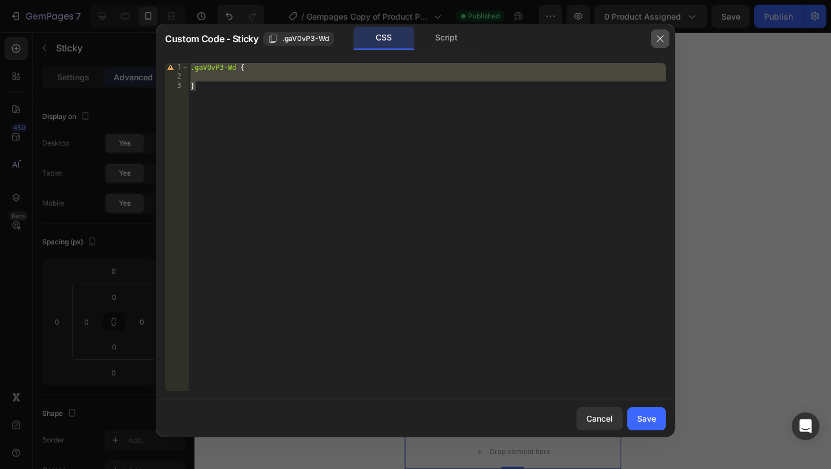
click at [657, 43] on button "button" at bounding box center [660, 38] width 18 height 18
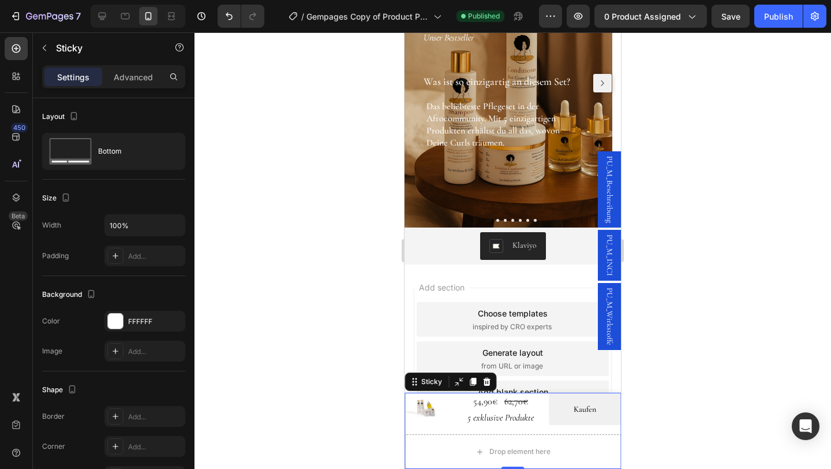
scroll to position [1350, 0]
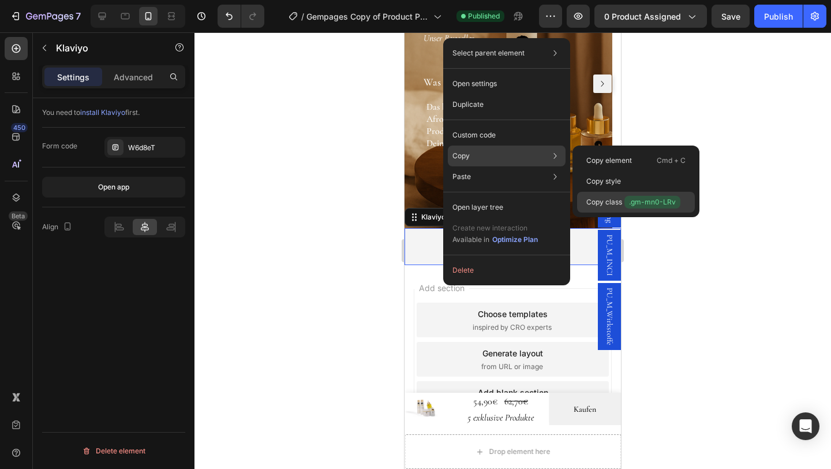
click at [623, 199] on p "Copy class .gm-mn0-LRv" at bounding box center [633, 202] width 94 height 13
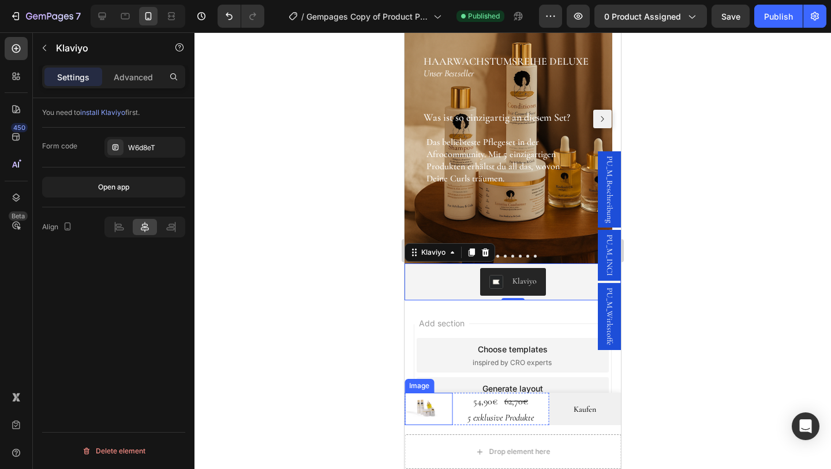
scroll to position [1312, 0]
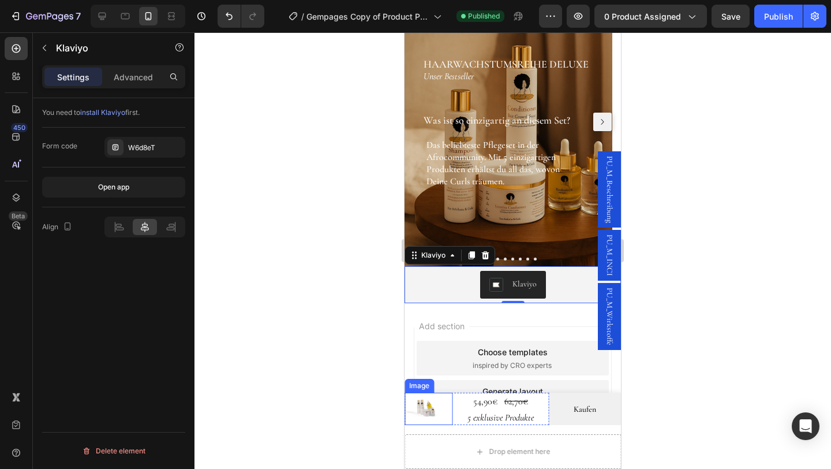
click at [425, 410] on img at bounding box center [429, 404] width 48 height 24
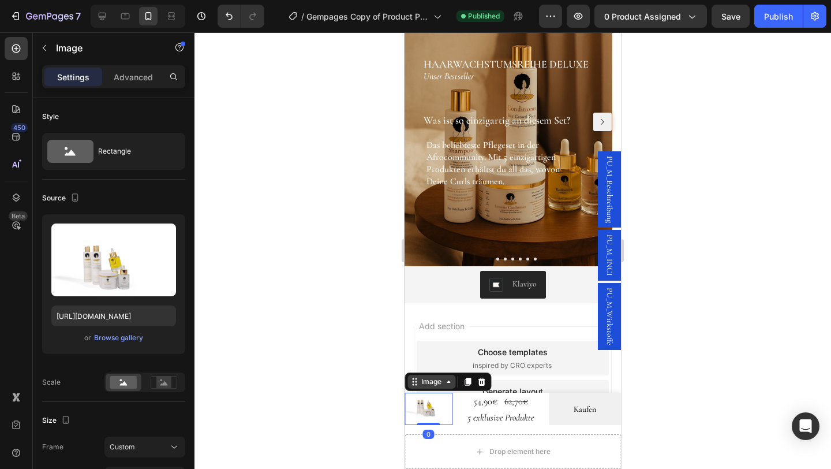
click at [432, 387] on div "Image" at bounding box center [431, 381] width 25 height 10
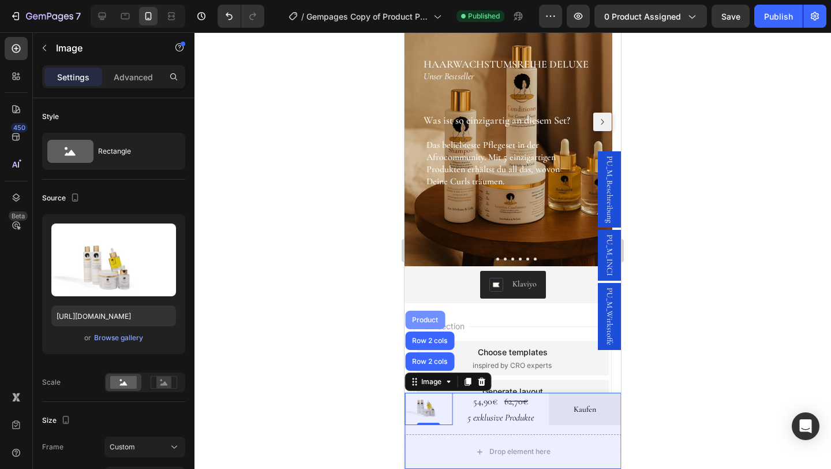
click at [437, 329] on div "Product" at bounding box center [425, 319] width 40 height 18
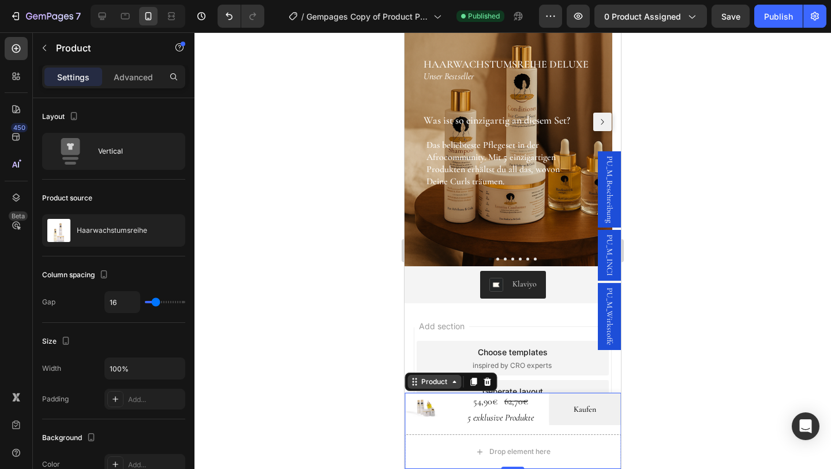
click at [430, 387] on div "Product" at bounding box center [434, 381] width 31 height 10
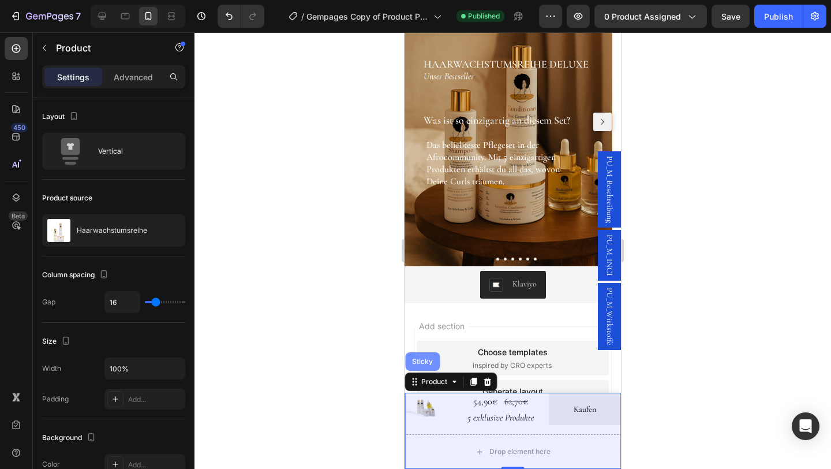
click at [426, 358] on div "Sticky" at bounding box center [422, 361] width 35 height 18
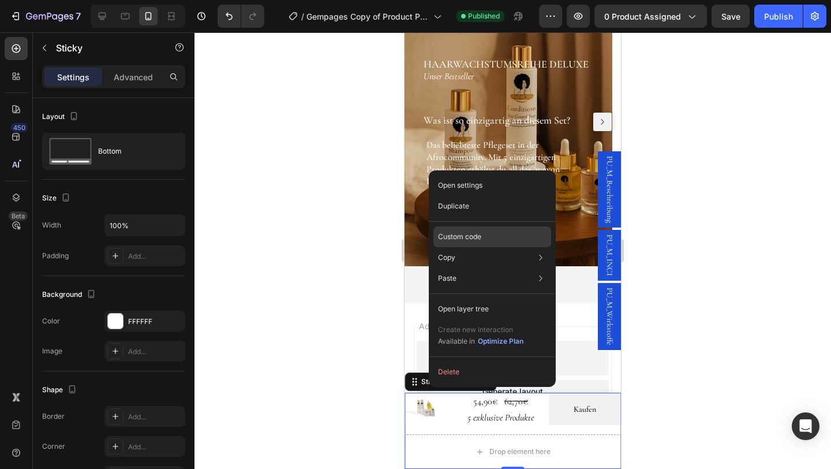
click at [455, 234] on p "Custom code" at bounding box center [459, 236] width 43 height 10
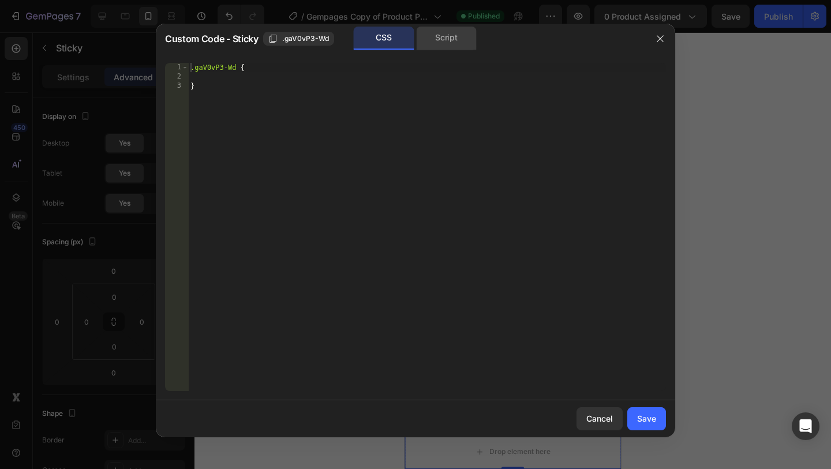
click at [440, 39] on div "Script" at bounding box center [446, 38] width 61 height 23
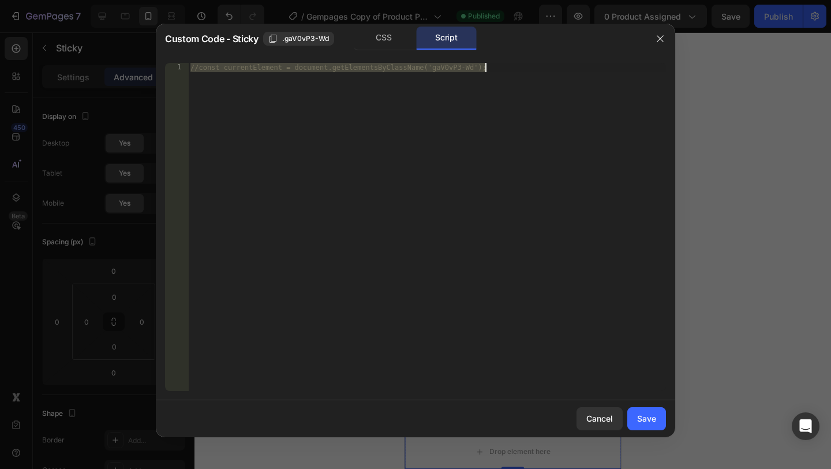
click at [446, 227] on div "//const currentElement = document.getElementsByClassName('gaV0vP3-Wd');" at bounding box center [427, 236] width 478 height 346
paste textarea "}"
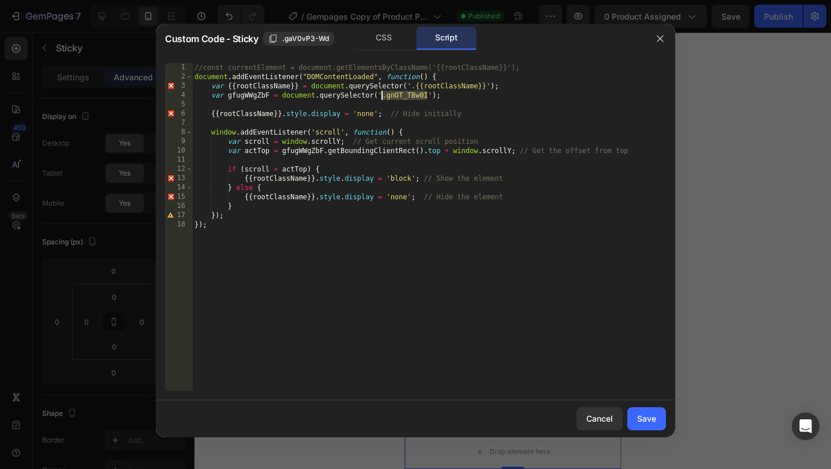
drag, startPoint x: 428, startPoint y: 93, endPoint x: 380, endPoint y: 96, distance: 48.0
click at [380, 95] on div "//const currentElement = document.getElementsByClassName('{{rootClassName}}'); …" at bounding box center [429, 236] width 474 height 346
paste textarea "m-mn0-LRv"
click at [356, 175] on div "//const currentElement = document.getElementsByClassName('{{rootClassName}}'); …" at bounding box center [429, 236] width 474 height 346
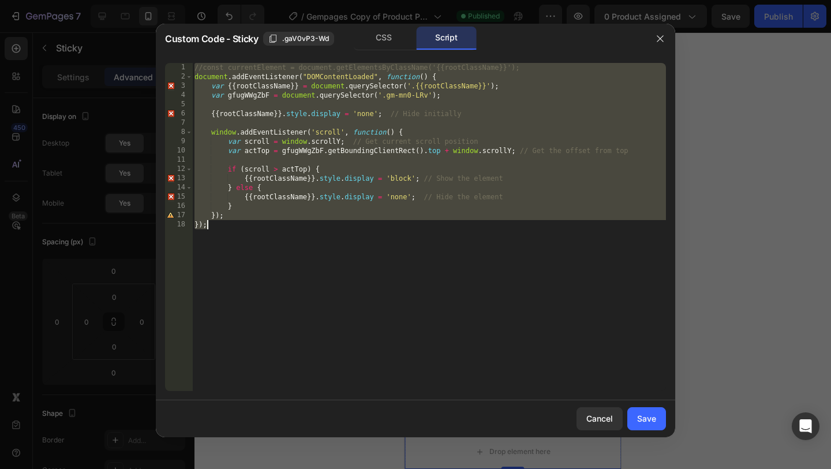
click at [379, 181] on div "//const currentElement = document.getElementsByClassName('{{rootClassName}}'); …" at bounding box center [429, 236] width 474 height 346
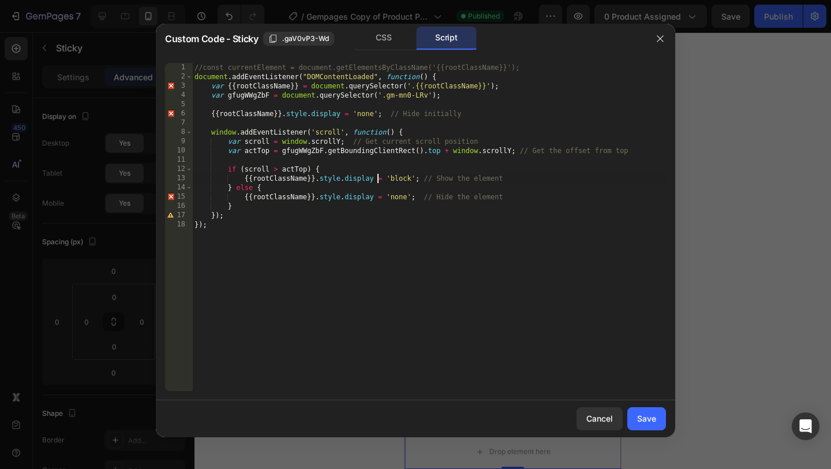
type textarea "}); });"
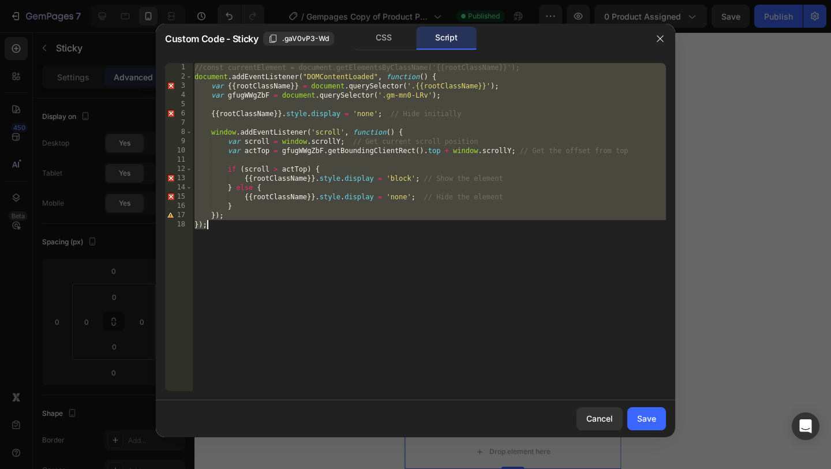
paste textarea
click at [312, 240] on div "//const currentElement = document.getElementsByClassName('{{rootClassName}}'); …" at bounding box center [429, 236] width 474 height 346
drag, startPoint x: 225, startPoint y: 230, endPoint x: 133, endPoint y: 53, distance: 199.3
click at [133, 53] on div "Custom Code - Sticky .gaV0vP3-Wd CSS Script }); 1 2 3 4 5 6 7 8 9 10 11 12 13 1…" at bounding box center [415, 234] width 831 height 469
paste textarea "});"
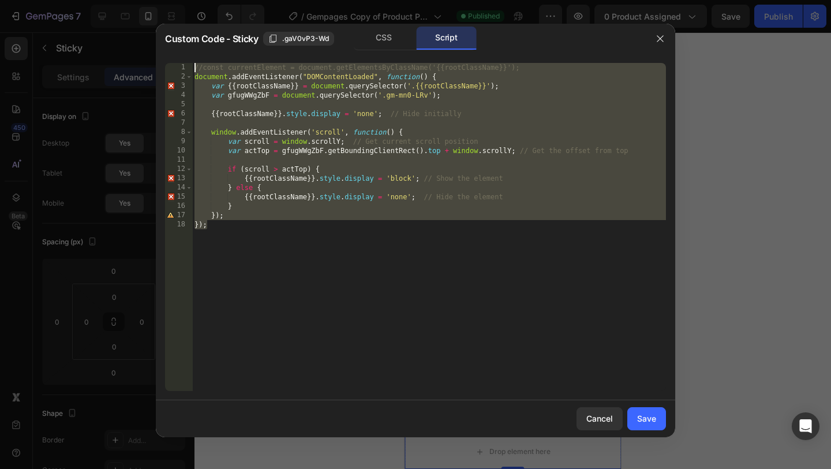
type textarea "});"
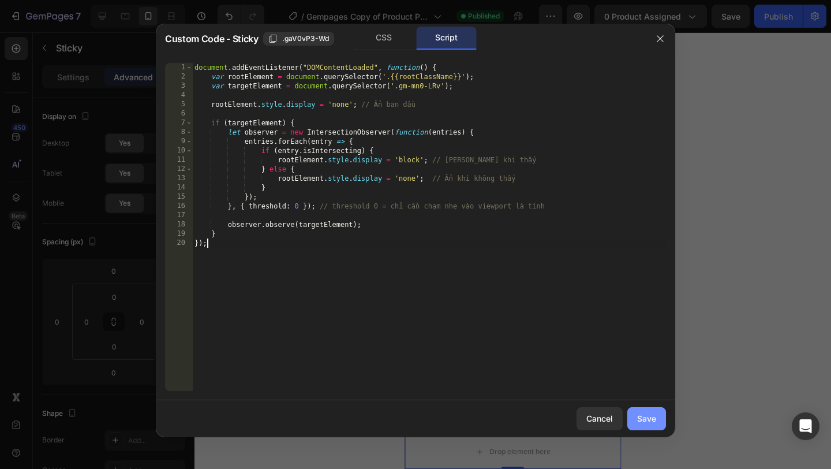
click at [641, 420] on div "Save" at bounding box center [646, 418] width 19 height 12
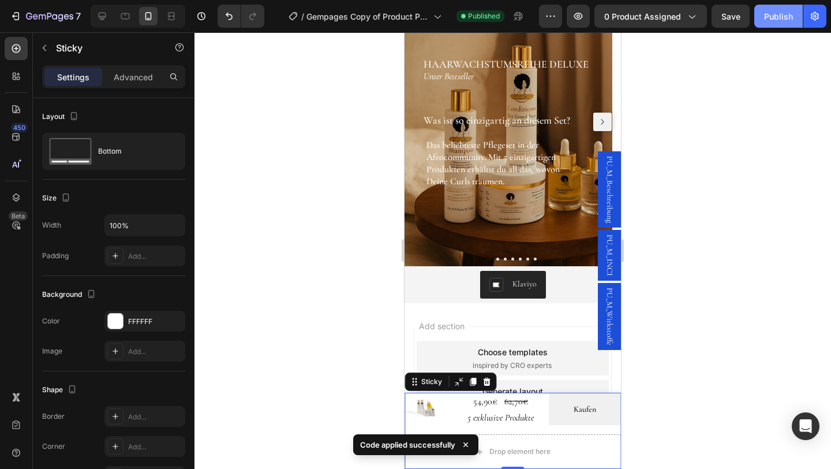
click at [763, 20] on button "Publish" at bounding box center [778, 16] width 48 height 23
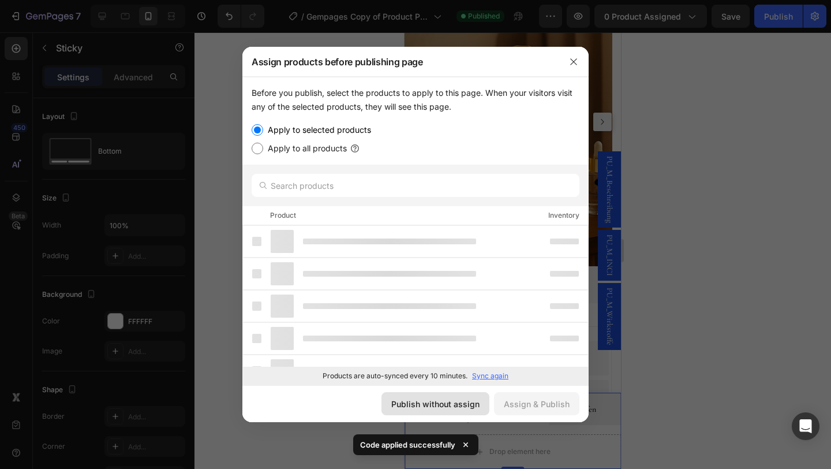
click at [427, 398] on div "Publish without assign" at bounding box center [435, 404] width 88 height 12
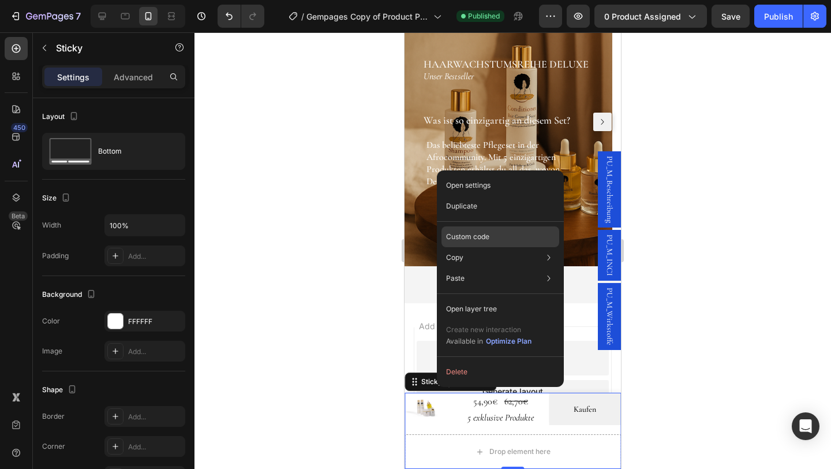
click at [476, 241] on p "Custom code" at bounding box center [467, 236] width 43 height 10
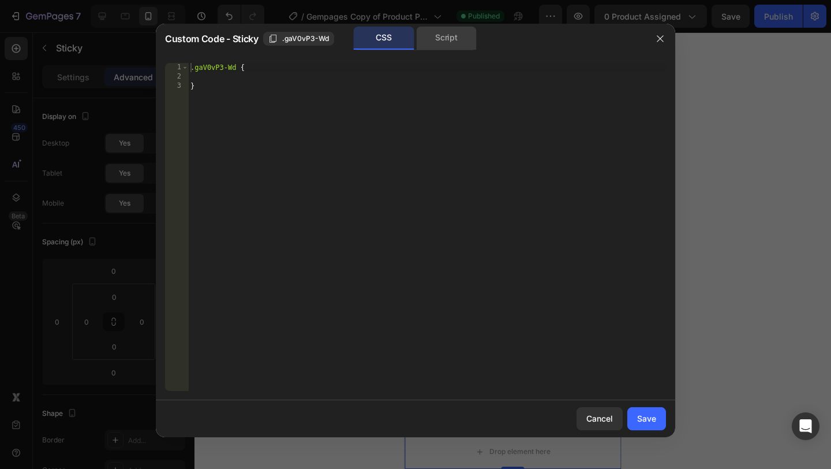
click at [437, 36] on div "Script" at bounding box center [446, 38] width 61 height 23
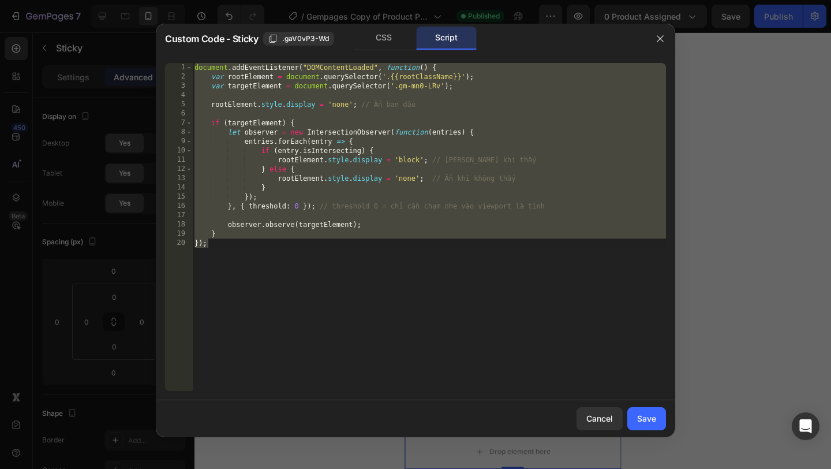
click at [410, 159] on div "document . addEventListener ( "DOMContentLoaded" , function ( ) { var rootEleme…" at bounding box center [429, 236] width 474 height 346
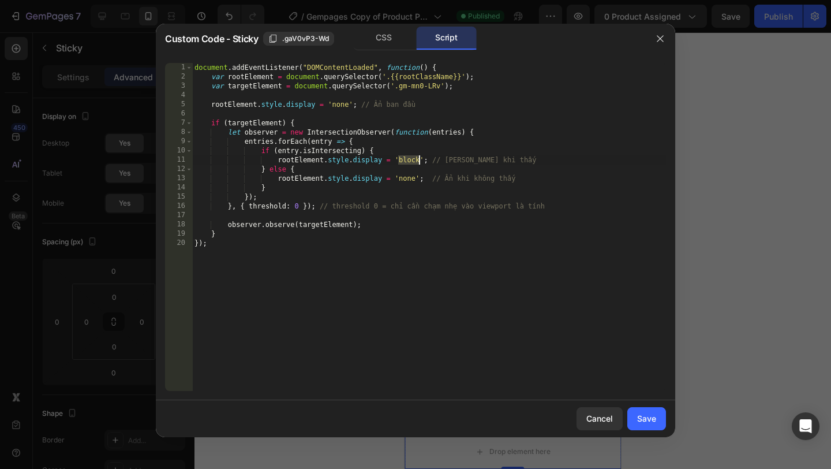
click at [410, 159] on div "document . addEventListener ( "DOMContentLoaded" , function ( ) { var rootEleme…" at bounding box center [429, 236] width 474 height 346
click at [410, 178] on div "document . addEventListener ( "DOMContentLoaded" , function ( ) { var rootEleme…" at bounding box center [429, 236] width 474 height 346
paste textarea "block"
click at [411, 157] on div "document . addEventListener ( "DOMContentLoaded" , function ( ) { var rootEleme…" at bounding box center [429, 236] width 474 height 346
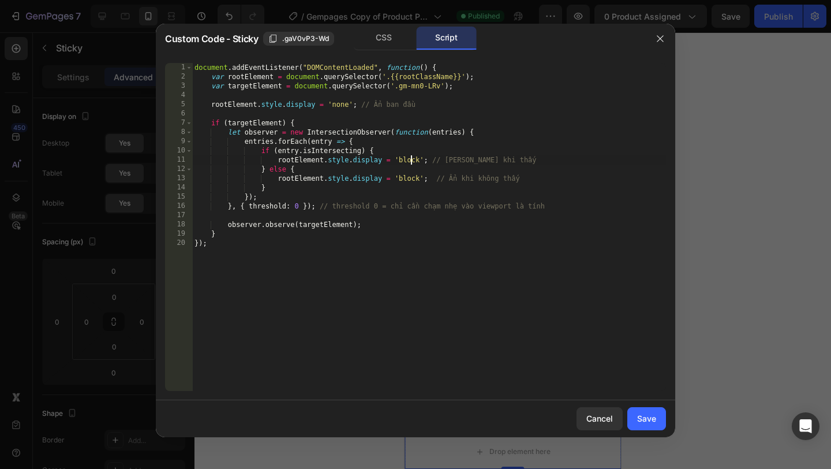
click at [411, 157] on div "document . addEventListener ( "DOMContentLoaded" , function ( ) { var rootEleme…" at bounding box center [429, 236] width 474 height 346
click at [454, 291] on div "document . addEventListener ( "DOMContentLoaded" , function ( ) { var rootEleme…" at bounding box center [429, 236] width 474 height 346
click at [341, 103] on div "document . addEventListener ( "DOMContentLoaded" , function ( ) { var rootEleme…" at bounding box center [429, 236] width 474 height 346
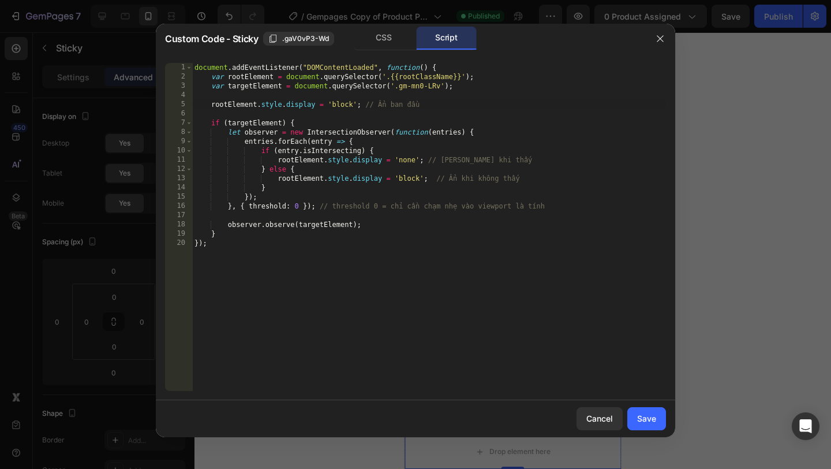
scroll to position [0, 18]
drag, startPoint x: 433, startPoint y: 102, endPoint x: 368, endPoint y: 100, distance: 65.8
click at [368, 100] on div "document . addEventListener ( "DOMContentLoaded" , function ( ) { var rootEleme…" at bounding box center [429, 236] width 474 height 346
type textarea "rootElement.style.display = 'block'; // Ẩn ban đầu"
click at [643, 413] on div "Save" at bounding box center [646, 418] width 19 height 12
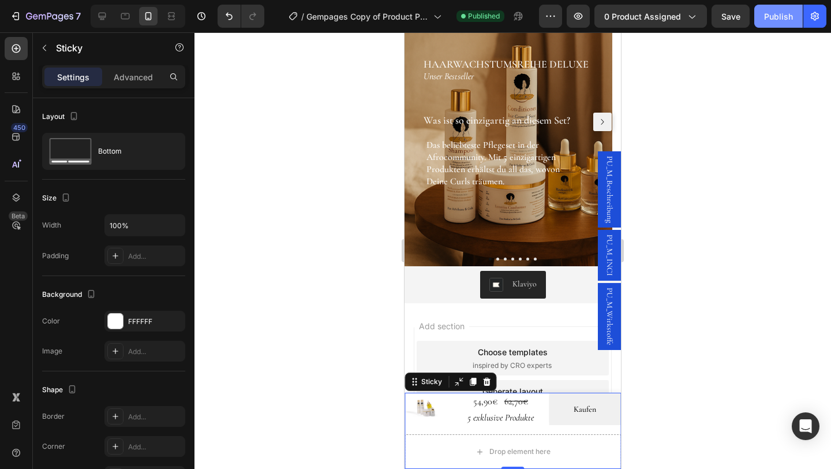
click at [772, 26] on button "Publish" at bounding box center [778, 16] width 48 height 23
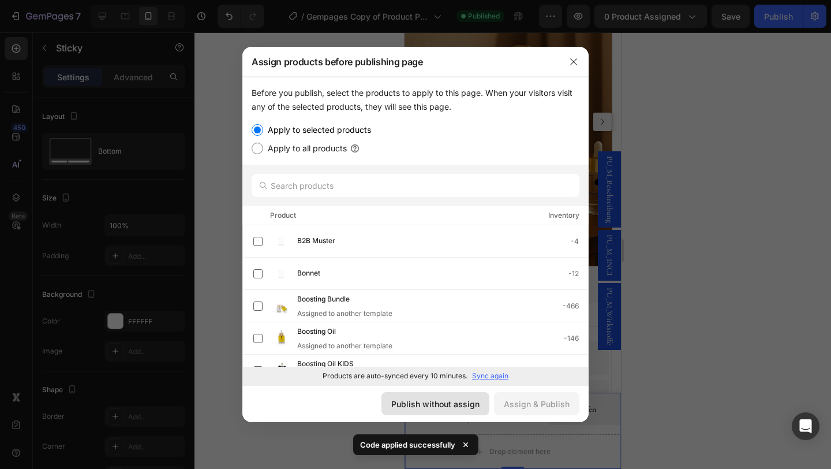
click at [413, 409] on div "Publish without assign" at bounding box center [435, 404] width 88 height 12
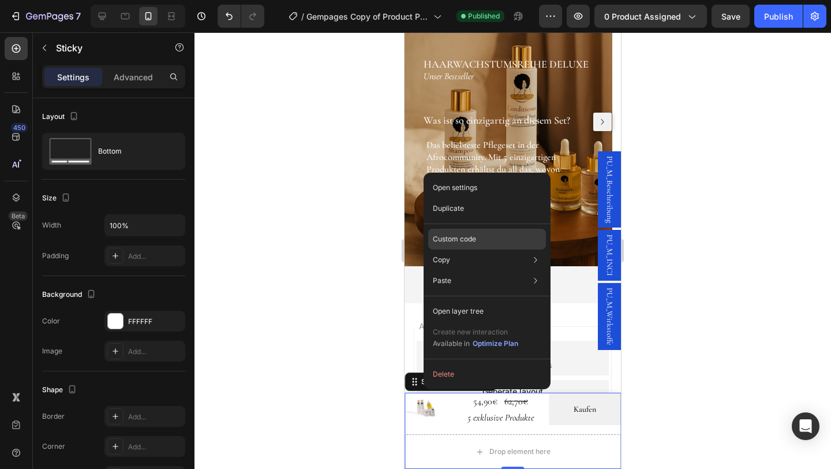
click at [463, 237] on p "Custom code" at bounding box center [454, 239] width 43 height 10
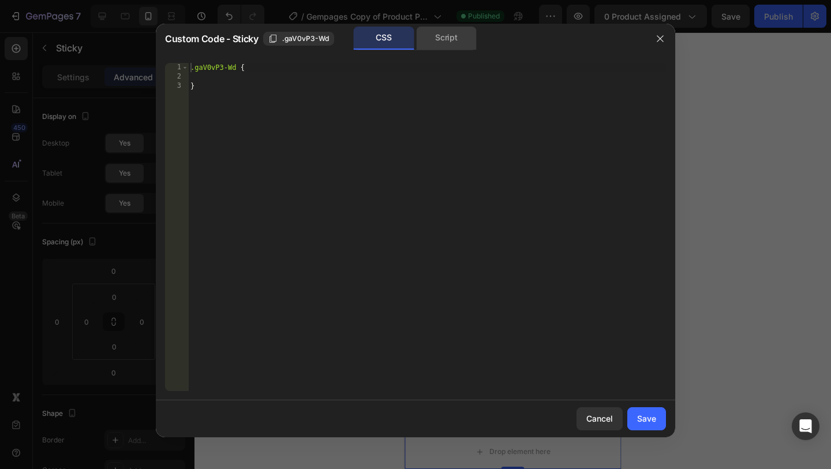
click at [443, 45] on div "Script" at bounding box center [446, 38] width 61 height 23
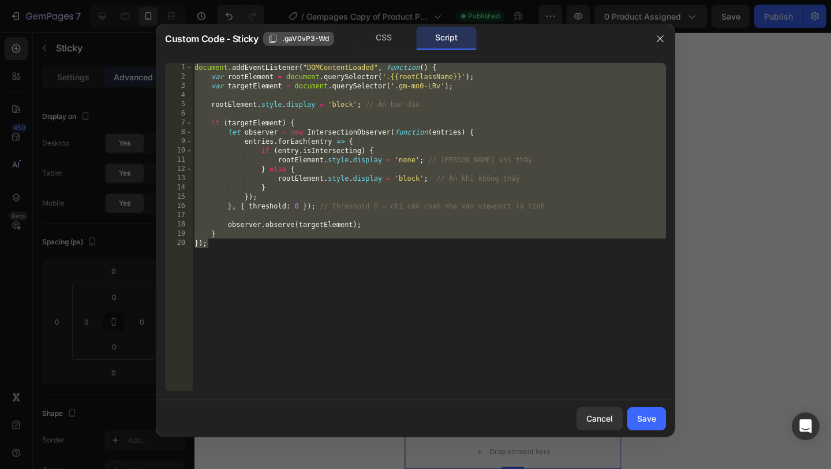
click at [315, 38] on span ".gaV0vP3-Wd" at bounding box center [305, 38] width 47 height 10
click at [398, 272] on div "document . addEventListener ( "DOMContentLoaded" , function ( ) { var rootEleme…" at bounding box center [429, 236] width 474 height 346
type textarea "});"
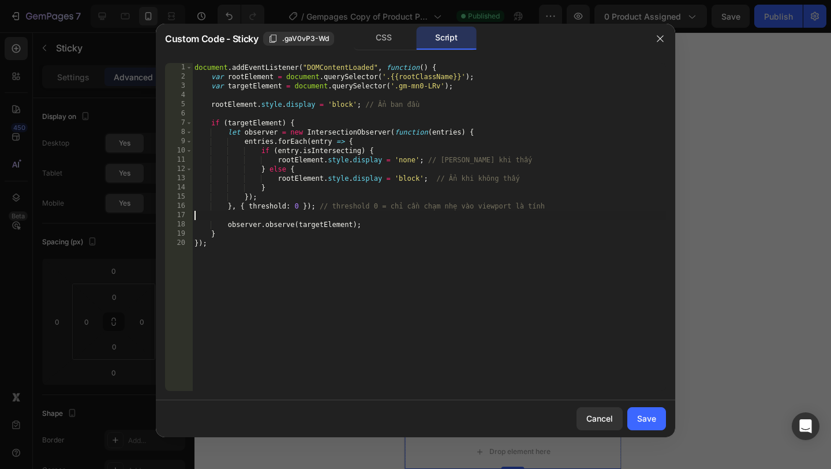
click at [479, 219] on div "document . addEventListener ( "DOMContentLoaded" , function ( ) { var rootEleme…" at bounding box center [429, 236] width 474 height 346
